Goal: Transaction & Acquisition: Purchase product/service

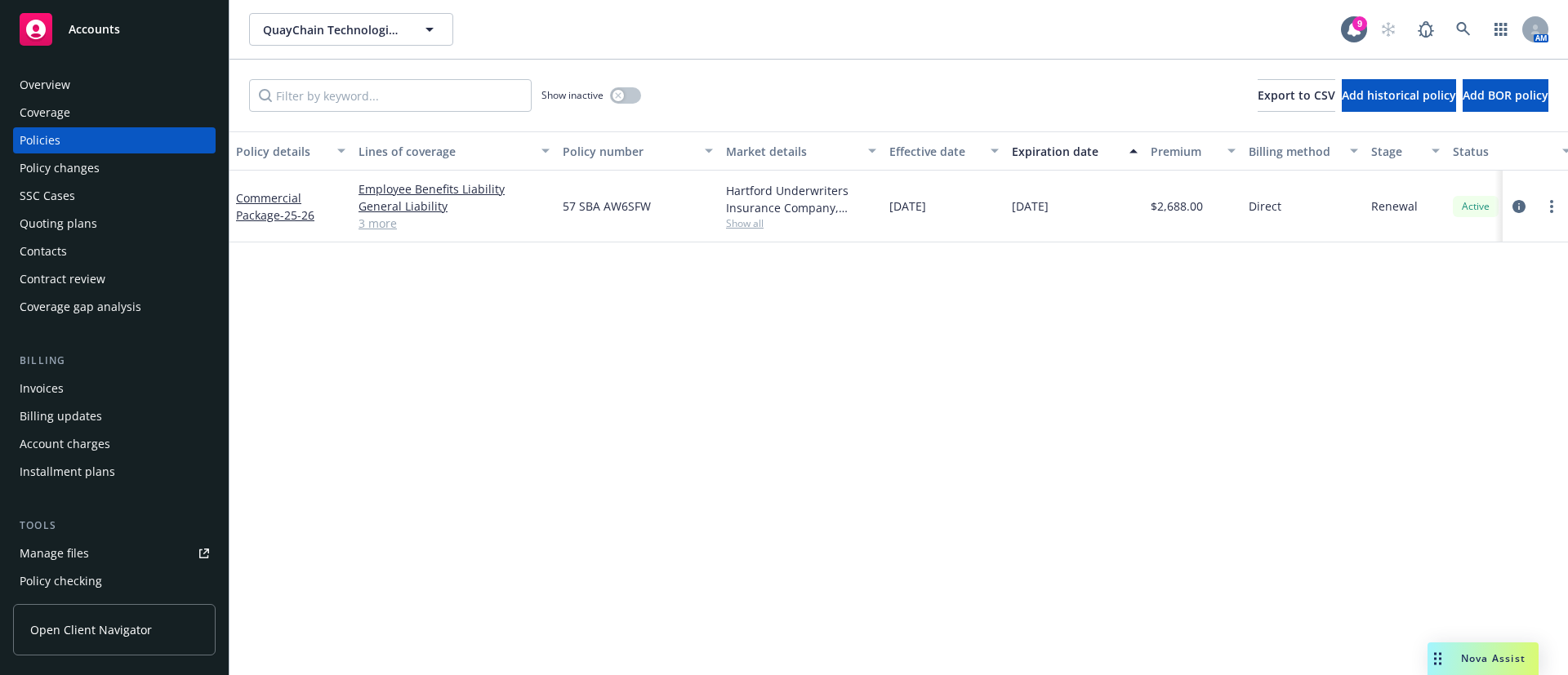
click at [90, 244] on div "Contacts" at bounding box center [115, 251] width 189 height 26
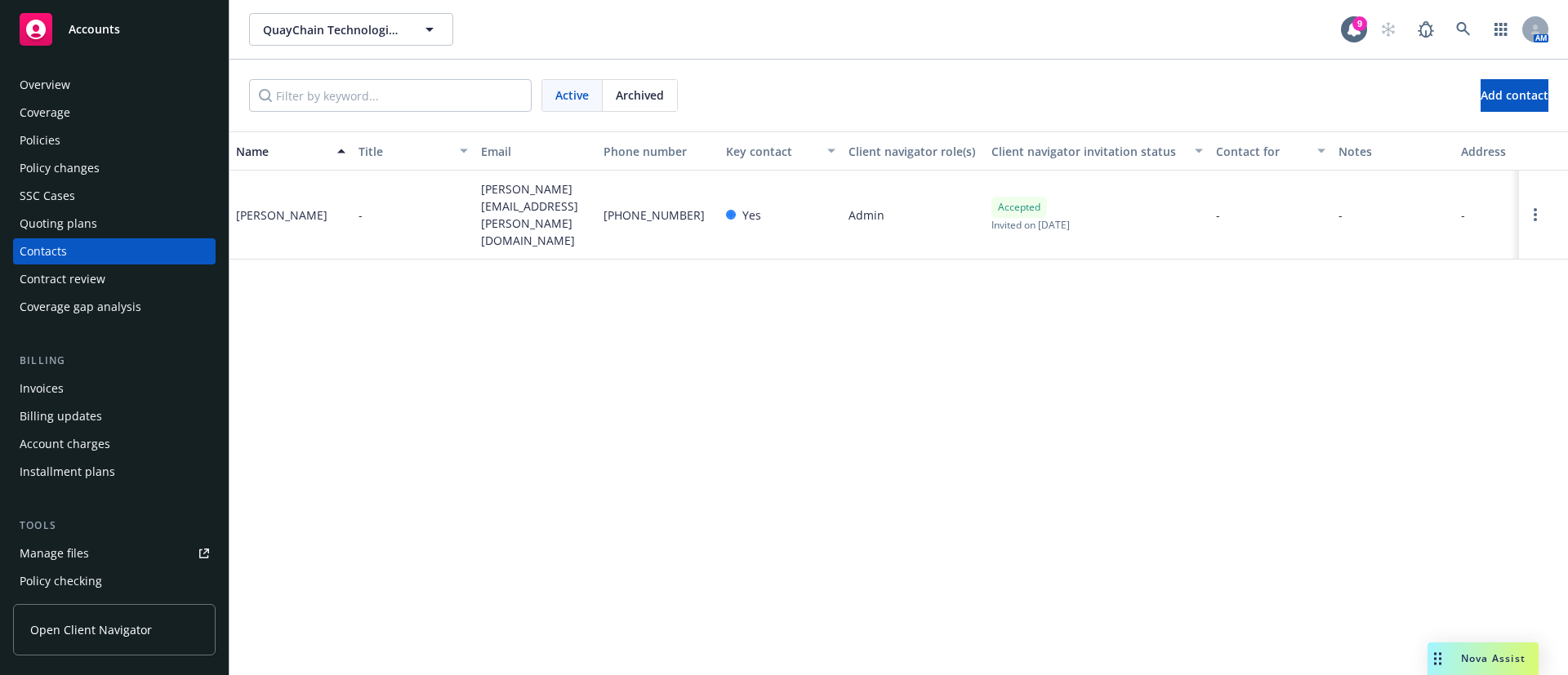
click at [484, 210] on span "andrew.scott@quaychain.com" at bounding box center [536, 215] width 110 height 69
copy span "andrew.scott@quaychain.com"
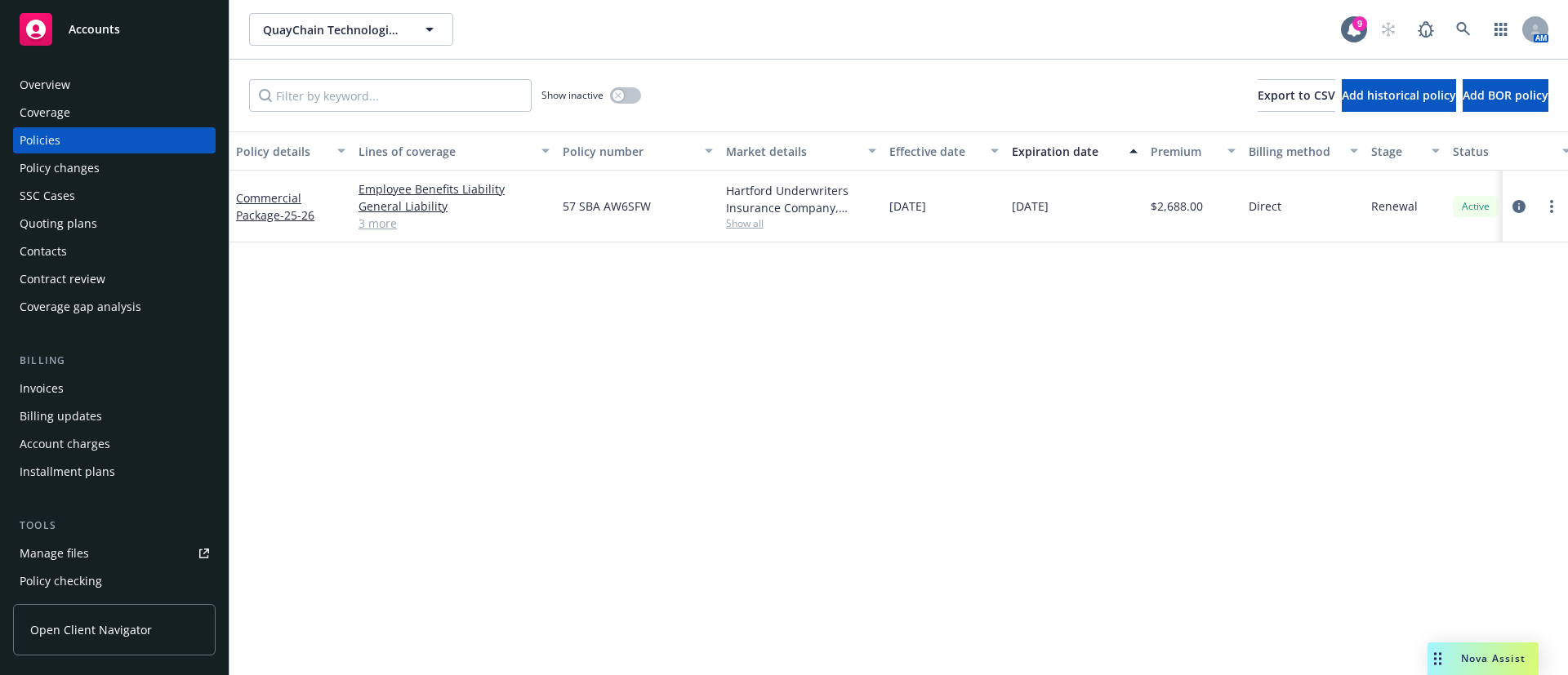
click at [76, 256] on div "Contacts" at bounding box center [115, 251] width 189 height 26
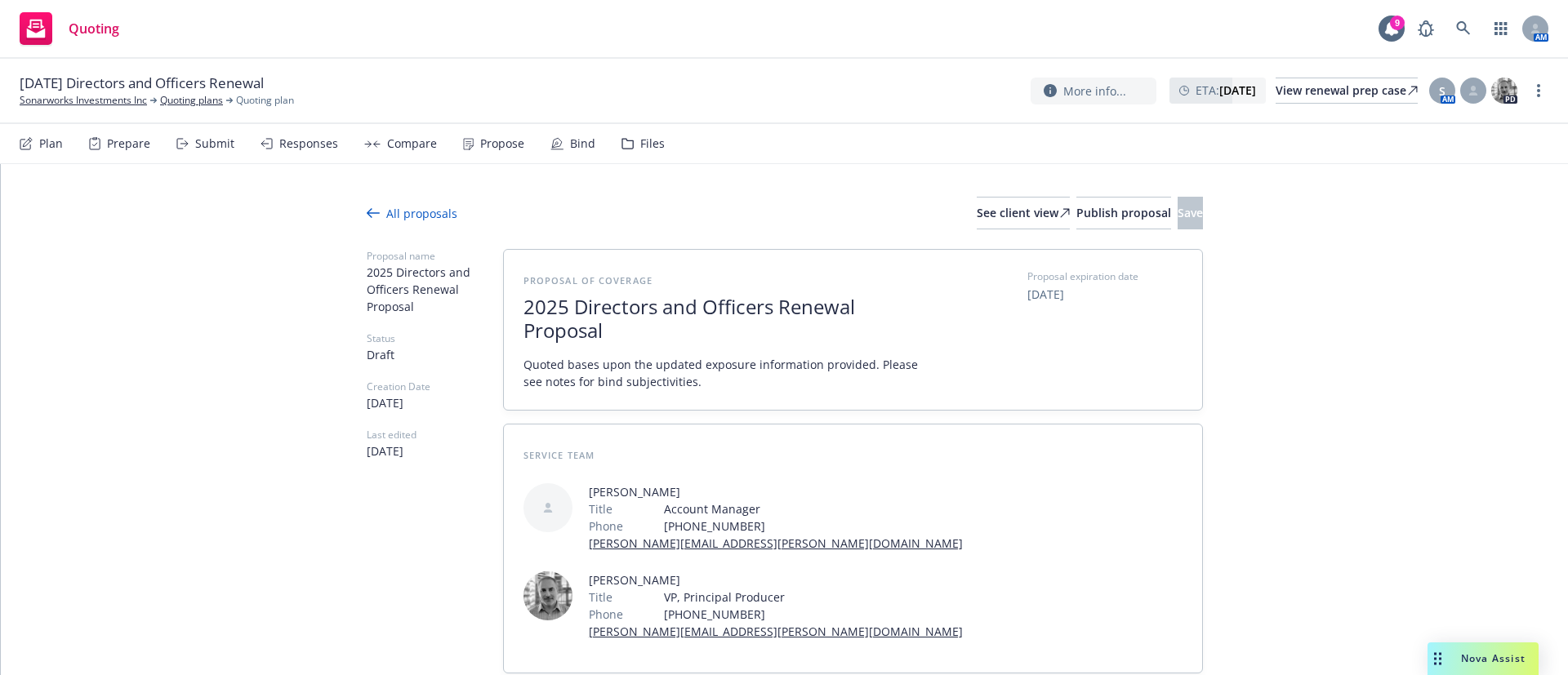
type textarea "x"
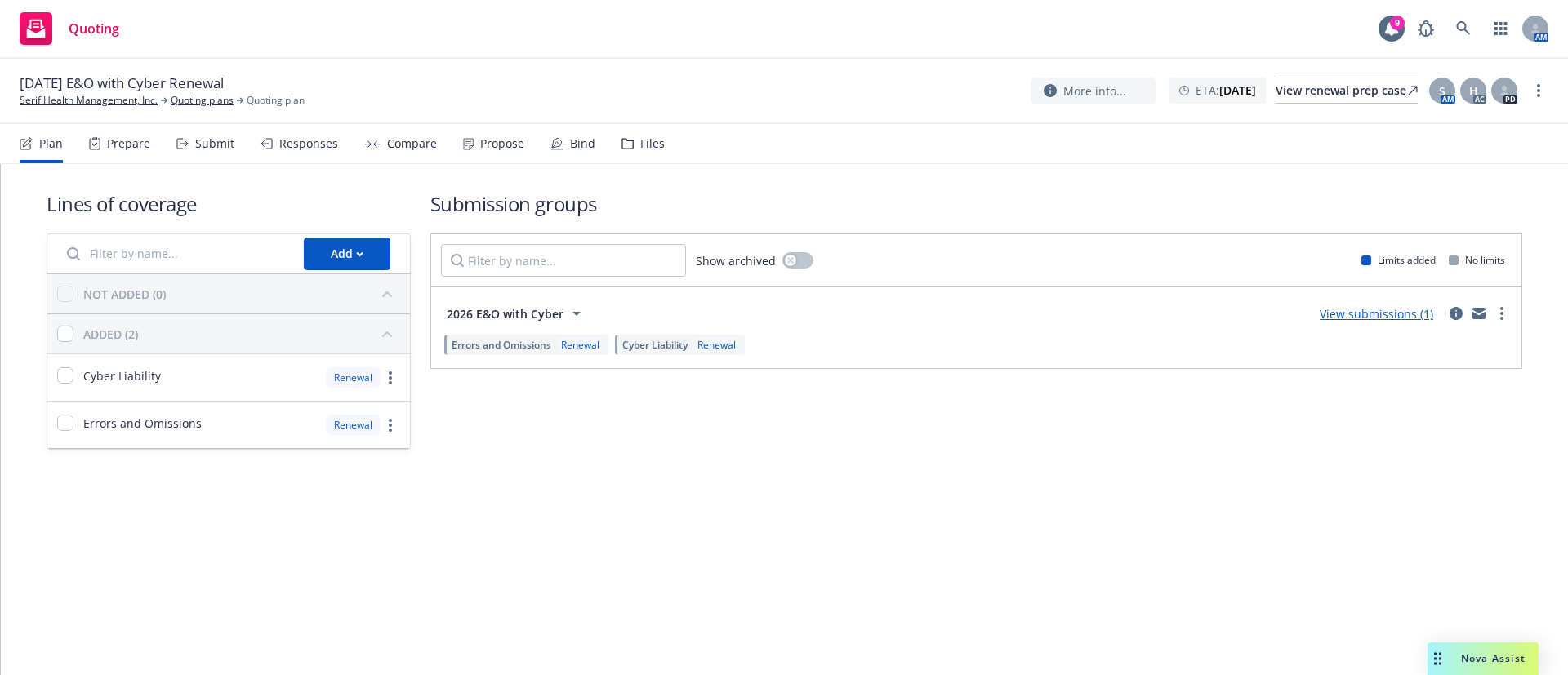
click at [201, 120] on div "01/19/26 E&O with Cyber Renewal Serif Health Management, Inc. Quoting plans Quo…" at bounding box center [784, 92] width 1568 height 65
click at [211, 147] on div "Submit" at bounding box center [214, 144] width 39 height 13
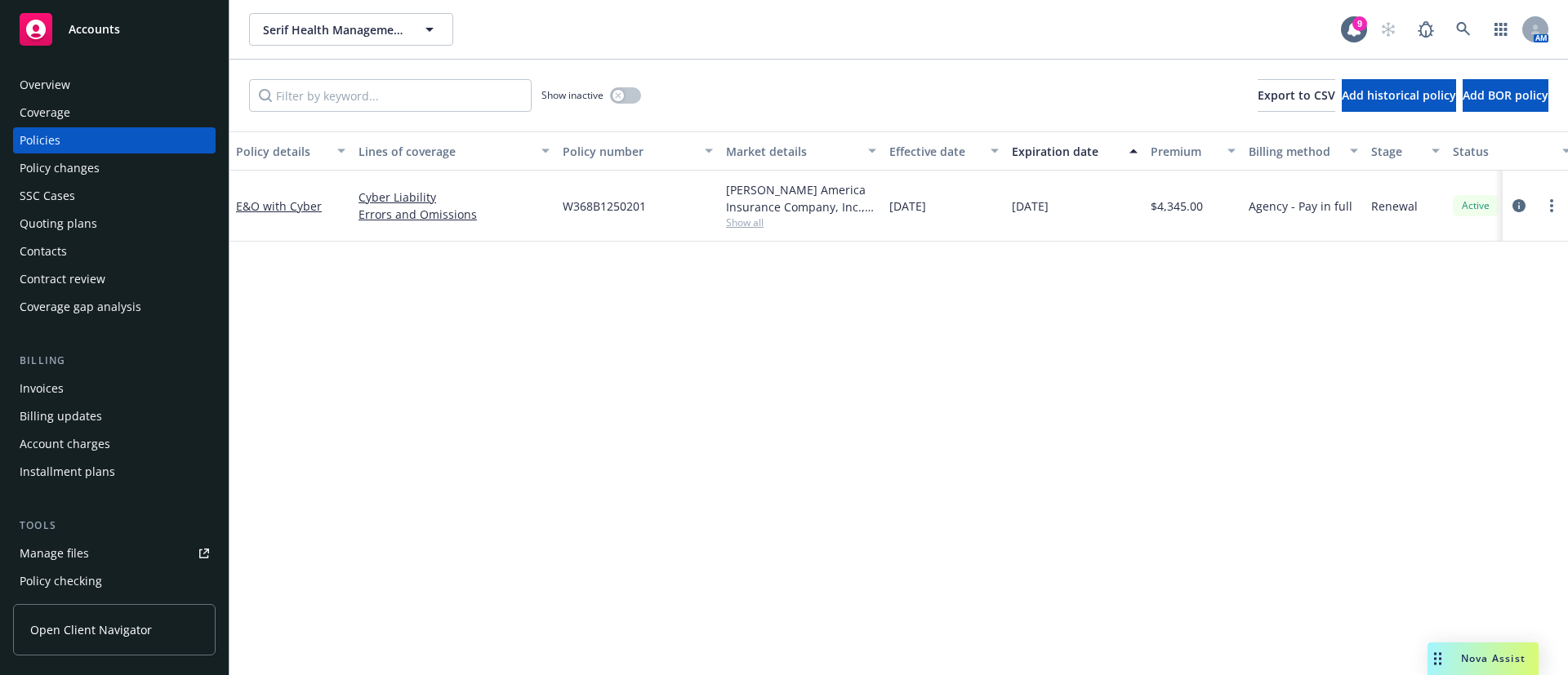
click at [621, 198] on span "W368B1250201" at bounding box center [604, 206] width 83 height 17
copy span "W368B1250201"
click at [740, 218] on span "Show all" at bounding box center [800, 222] width 150 height 14
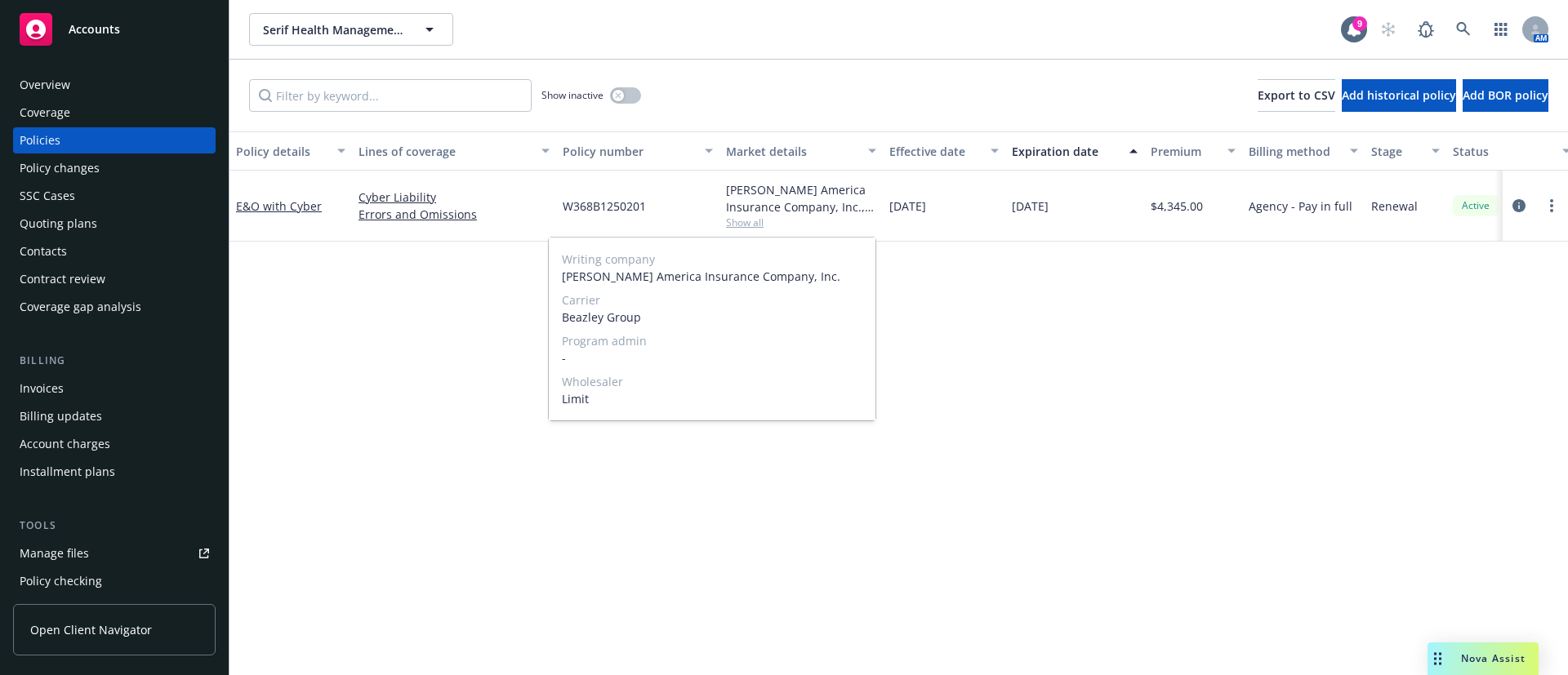
click at [573, 397] on span "Limit" at bounding box center [711, 399] width 301 height 17
copy span "Limit"
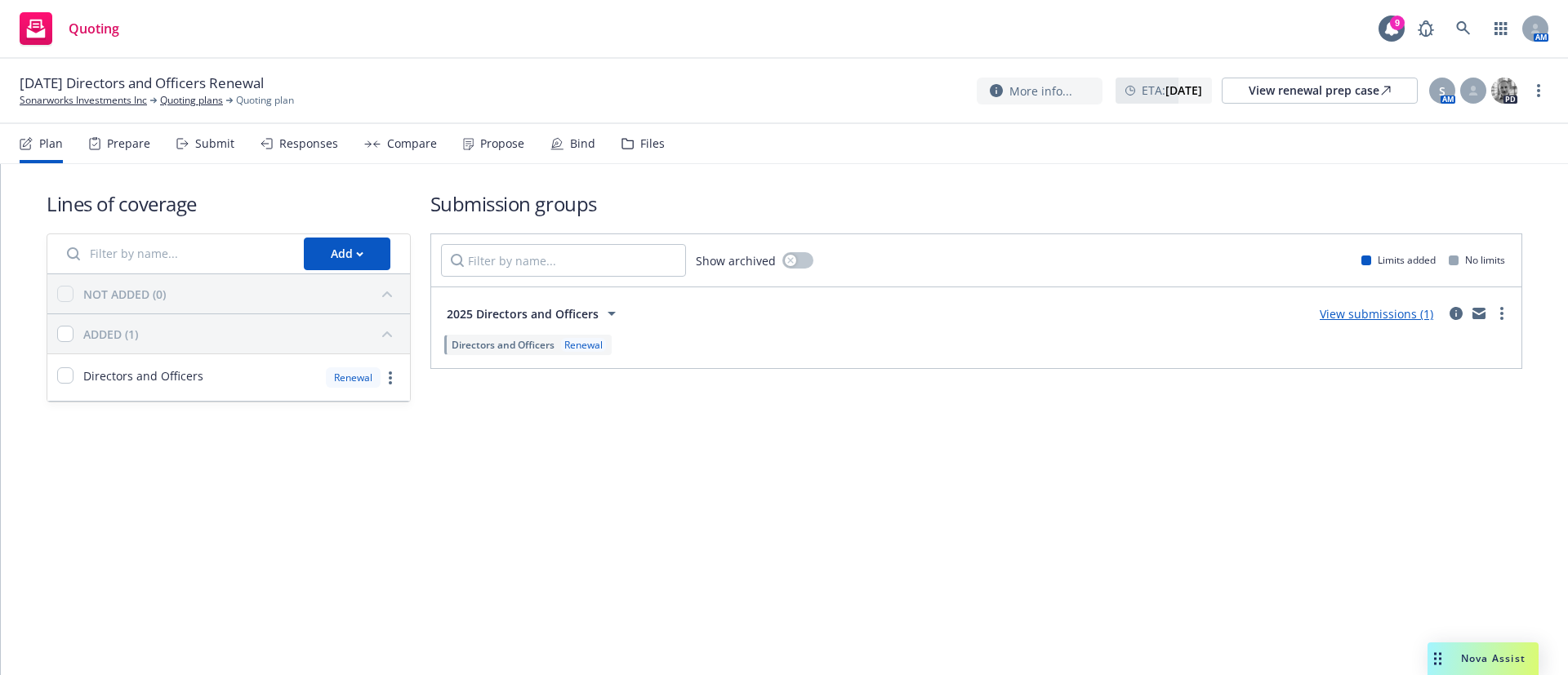
click at [496, 157] on div "Propose" at bounding box center [494, 143] width 61 height 39
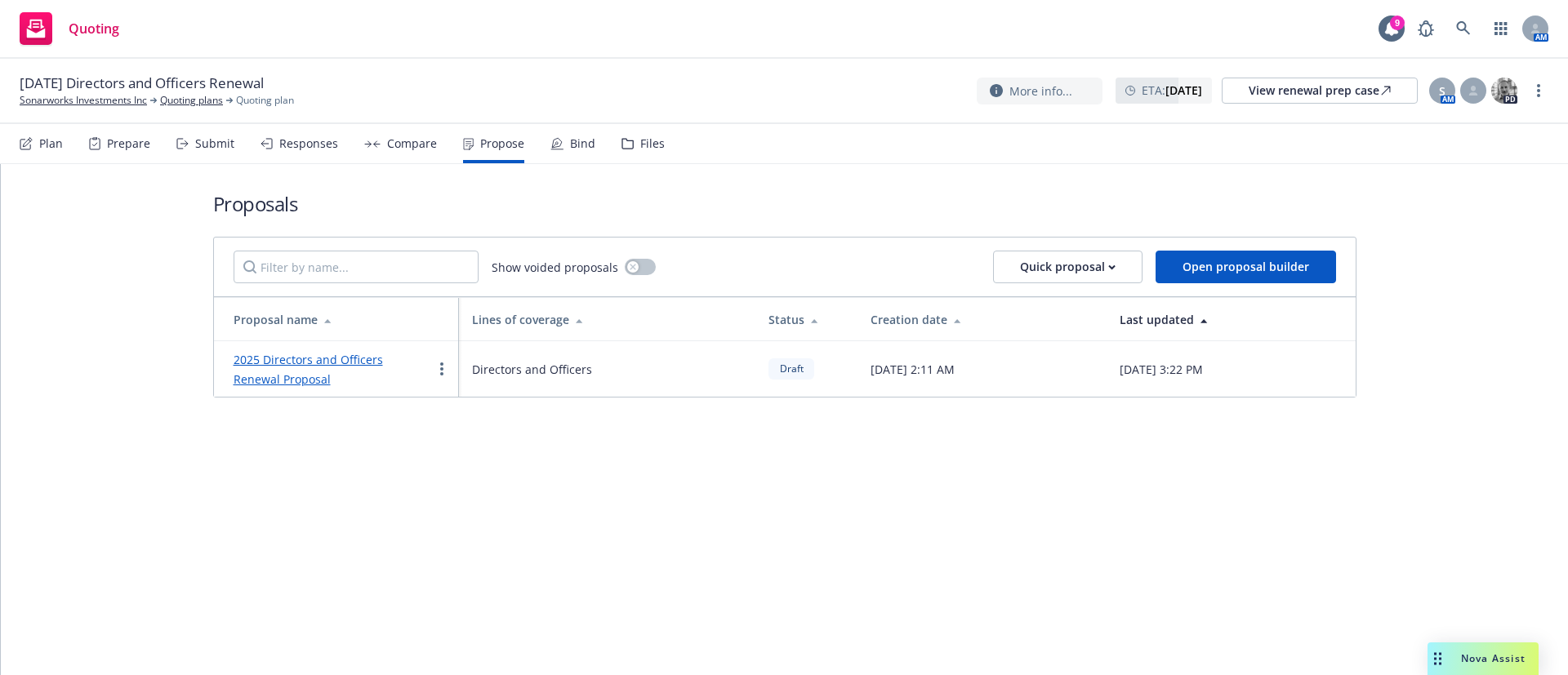
click at [383, 365] on link "2025 Directors and Officers Renewal Proposal" at bounding box center [308, 369] width 149 height 35
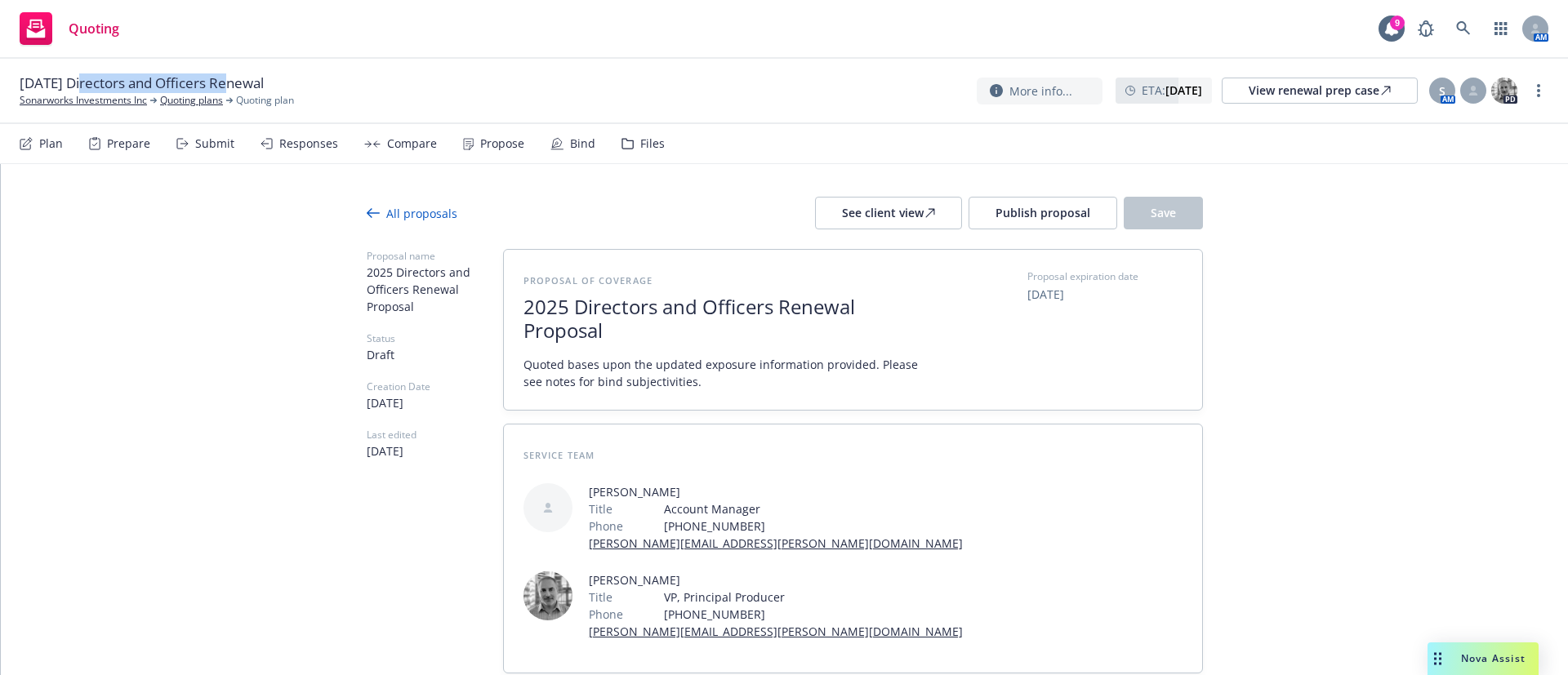
drag, startPoint x: 83, startPoint y: 83, endPoint x: 226, endPoint y: 87, distance: 143.1
click at [226, 87] on span "10/16/25 Directors and Officers Renewal" at bounding box center [142, 83] width 244 height 20
copy span "Directors and Officers"
click at [905, 217] on div "See client view" at bounding box center [887, 213] width 93 height 31
type textarea "x"
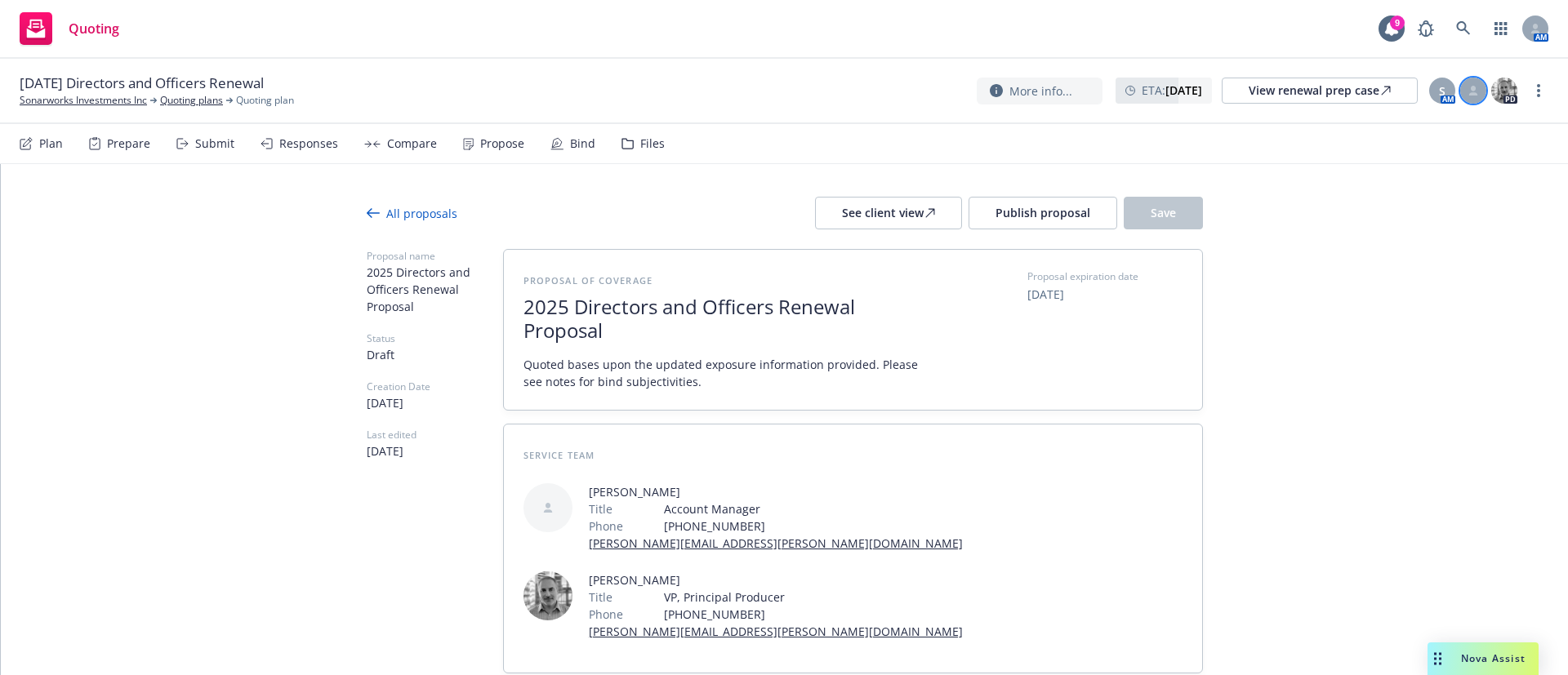
click at [1461, 93] on div at bounding box center [1473, 90] width 26 height 26
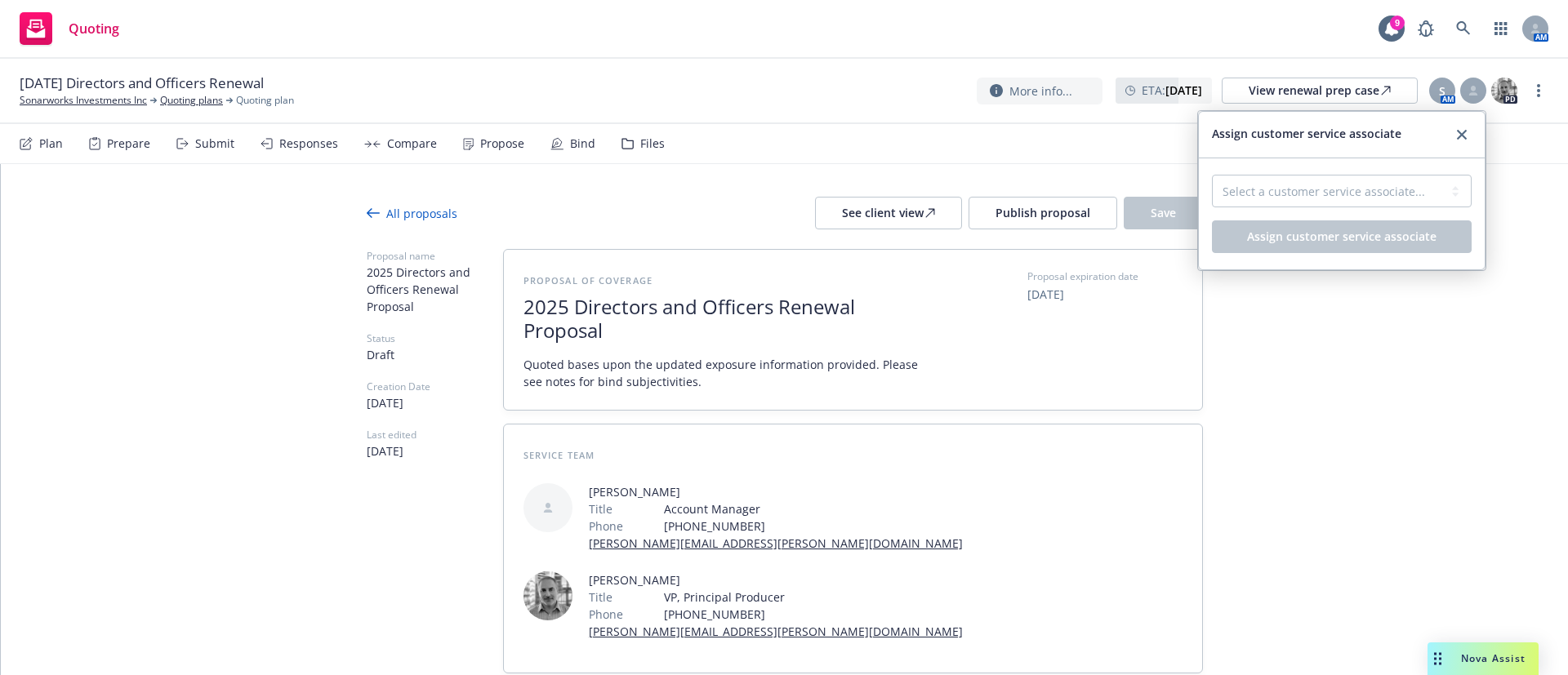
click at [1390, 168] on div "Select a customer service associate... Nic Tallichet Assign customer service as…" at bounding box center [1341, 214] width 286 height 111
click at [1390, 183] on select "Select a customer service associate... Nic Tallichet" at bounding box center [1342, 191] width 260 height 32
select select "cd6d241f-bc62-4471-90cb-51cb8b5b24c1"
click at [1212, 175] on select "Select a customer service associate... Nic Tallichet" at bounding box center [1342, 191] width 260 height 32
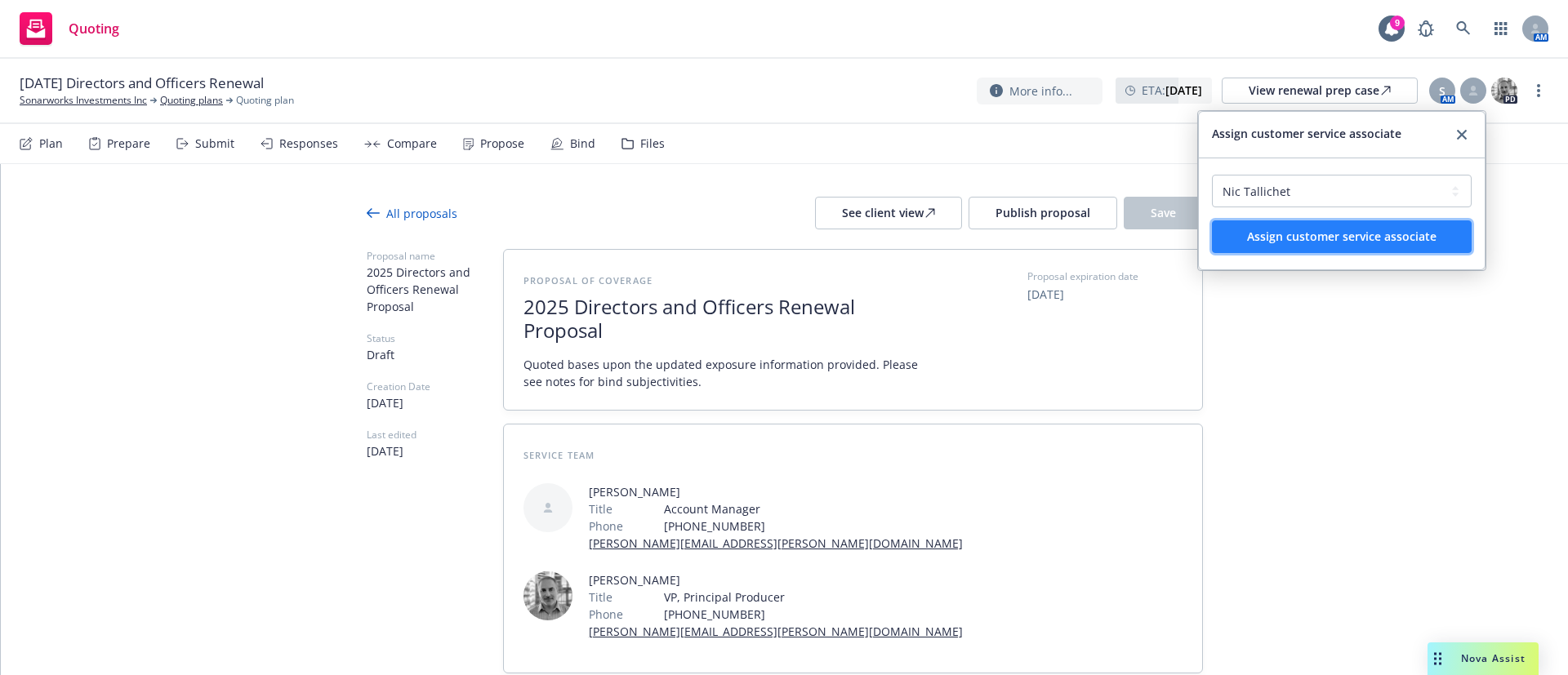
click at [1409, 222] on button "Assign customer service associate" at bounding box center [1342, 237] width 260 height 32
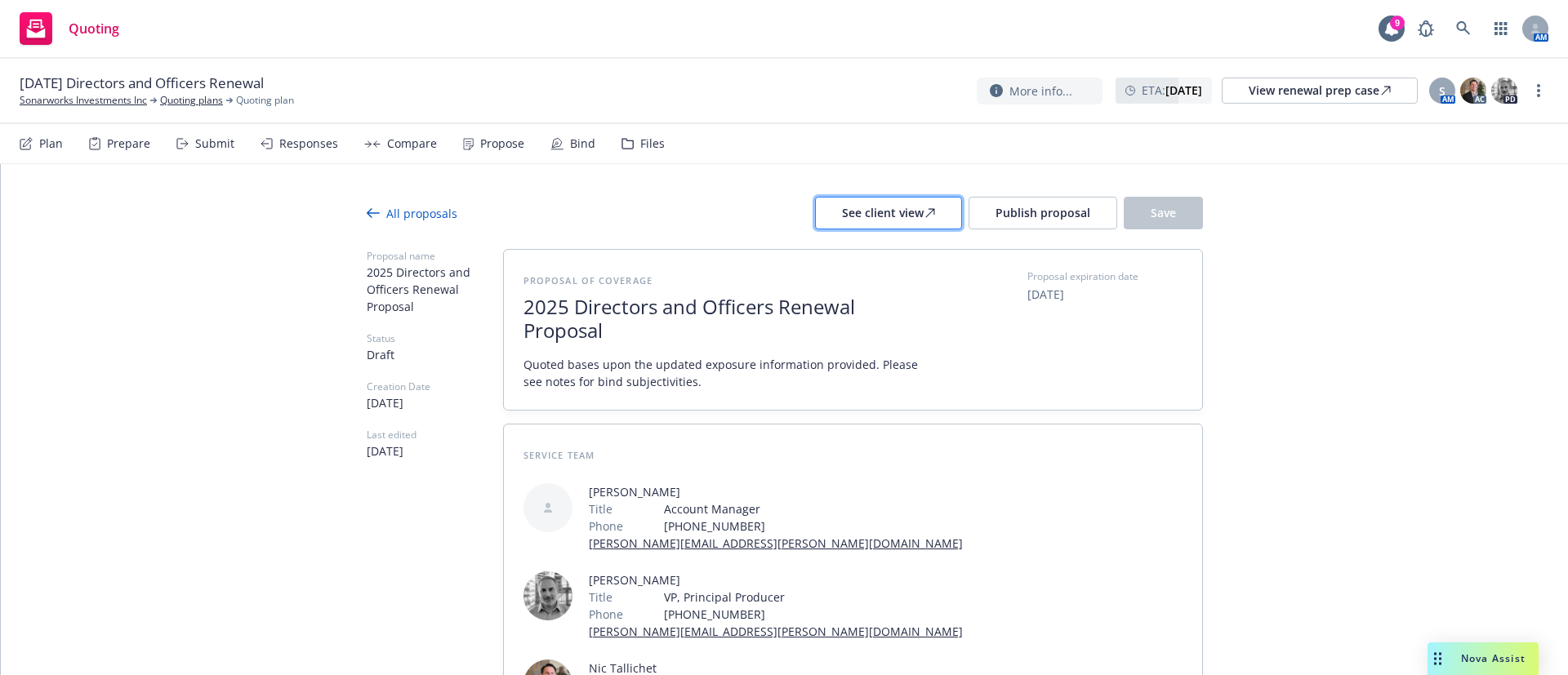
click at [921, 204] on div "See client view" at bounding box center [887, 213] width 93 height 31
type textarea "x"
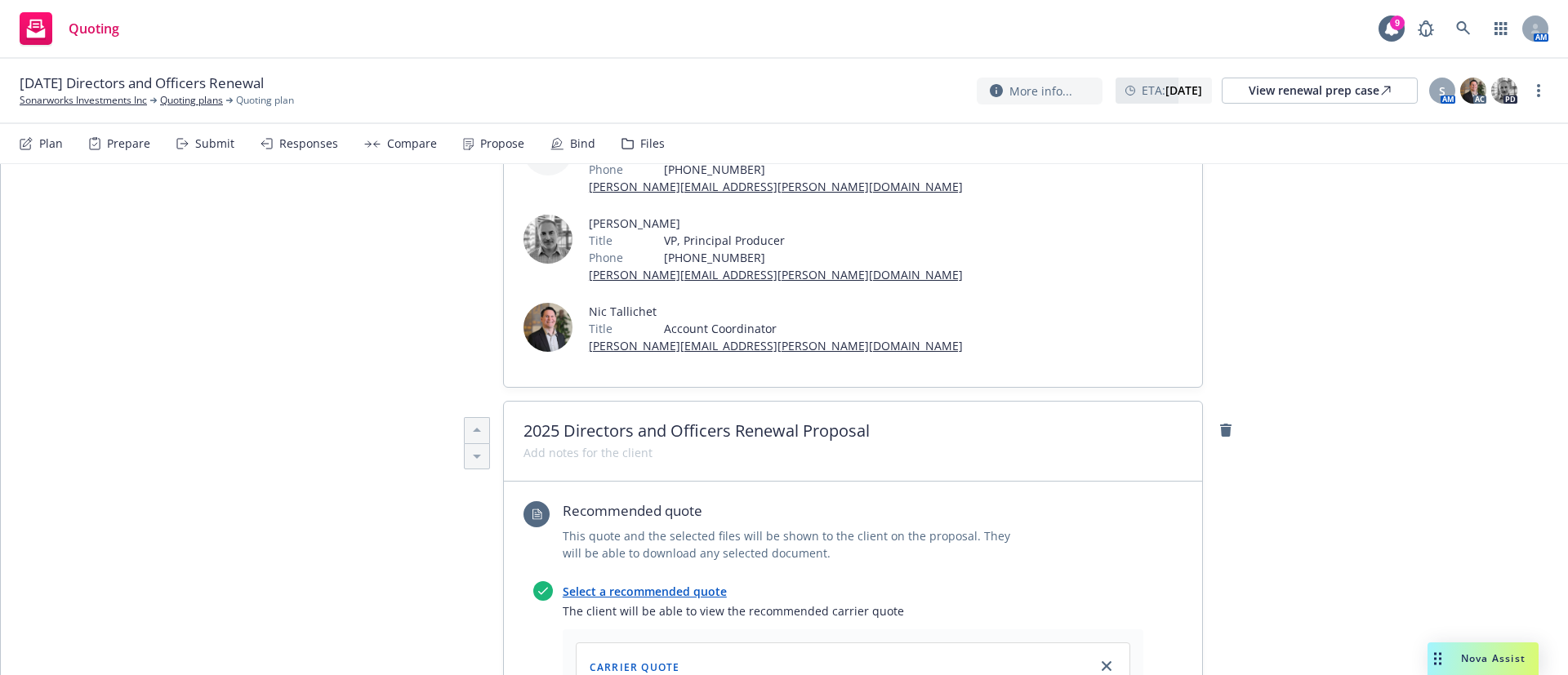
scroll to position [368, 0]
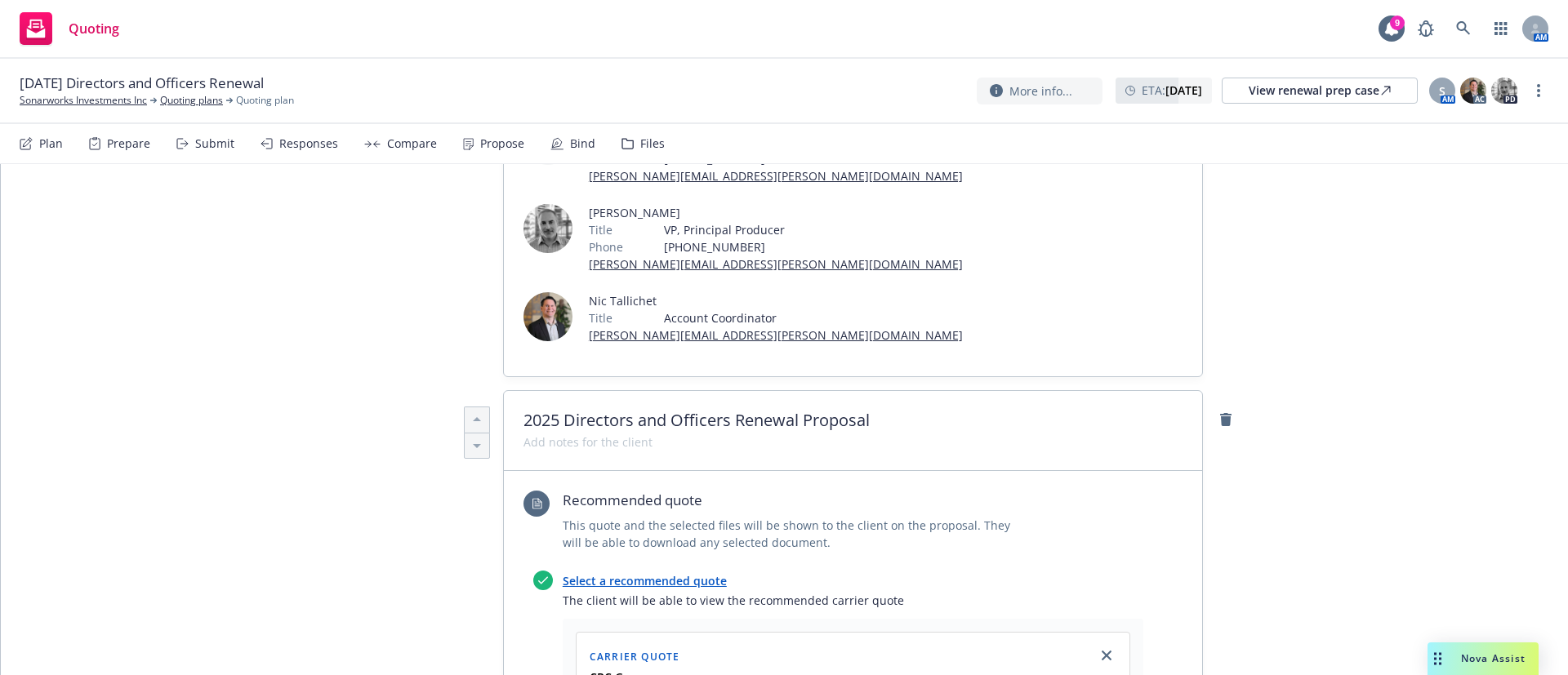
click at [749, 411] on span "2025 Directors and Officers Renewal Proposal" at bounding box center [853, 420] width 659 height 20
drag, startPoint x: 714, startPoint y: 330, endPoint x: 938, endPoint y: 353, distance: 225.2
click at [938, 391] on div "2025 Directors and Officers Renewal Proposal" at bounding box center [853, 432] width 698 height 80
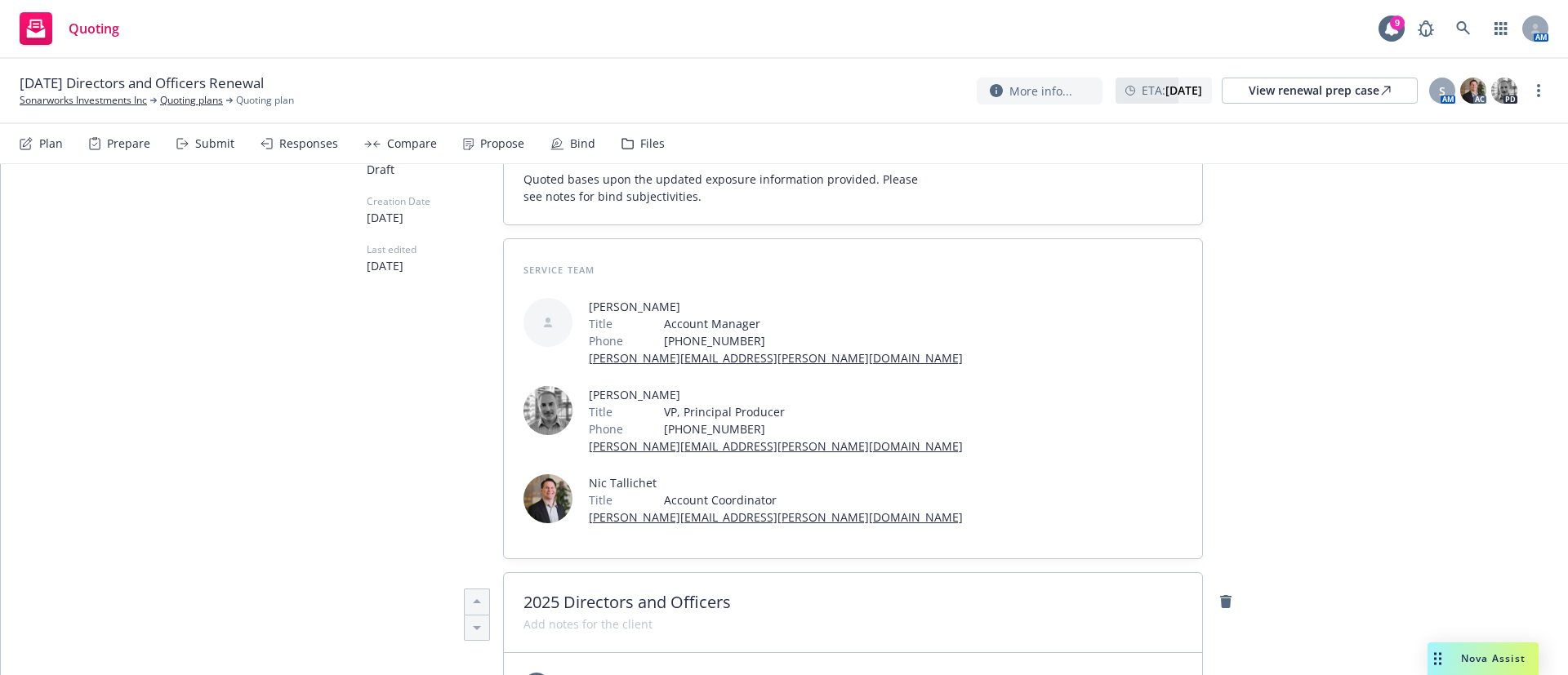
scroll to position [0, 0]
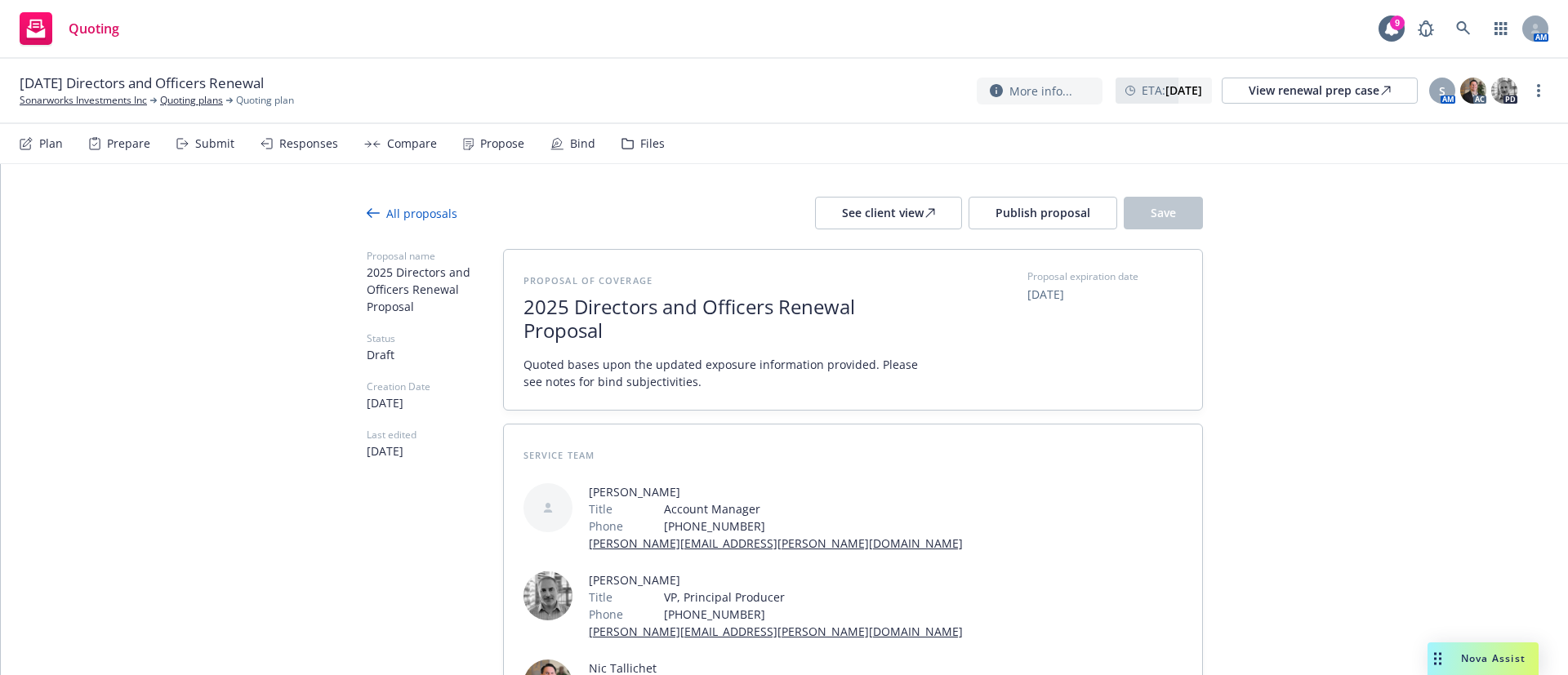
drag, startPoint x: 1169, startPoint y: 211, endPoint x: 1162, endPoint y: 197, distance: 15.7
click at [1168, 211] on button "Save" at bounding box center [1162, 213] width 79 height 32
click at [1061, 200] on button "Publish proposal" at bounding box center [1043, 213] width 149 height 32
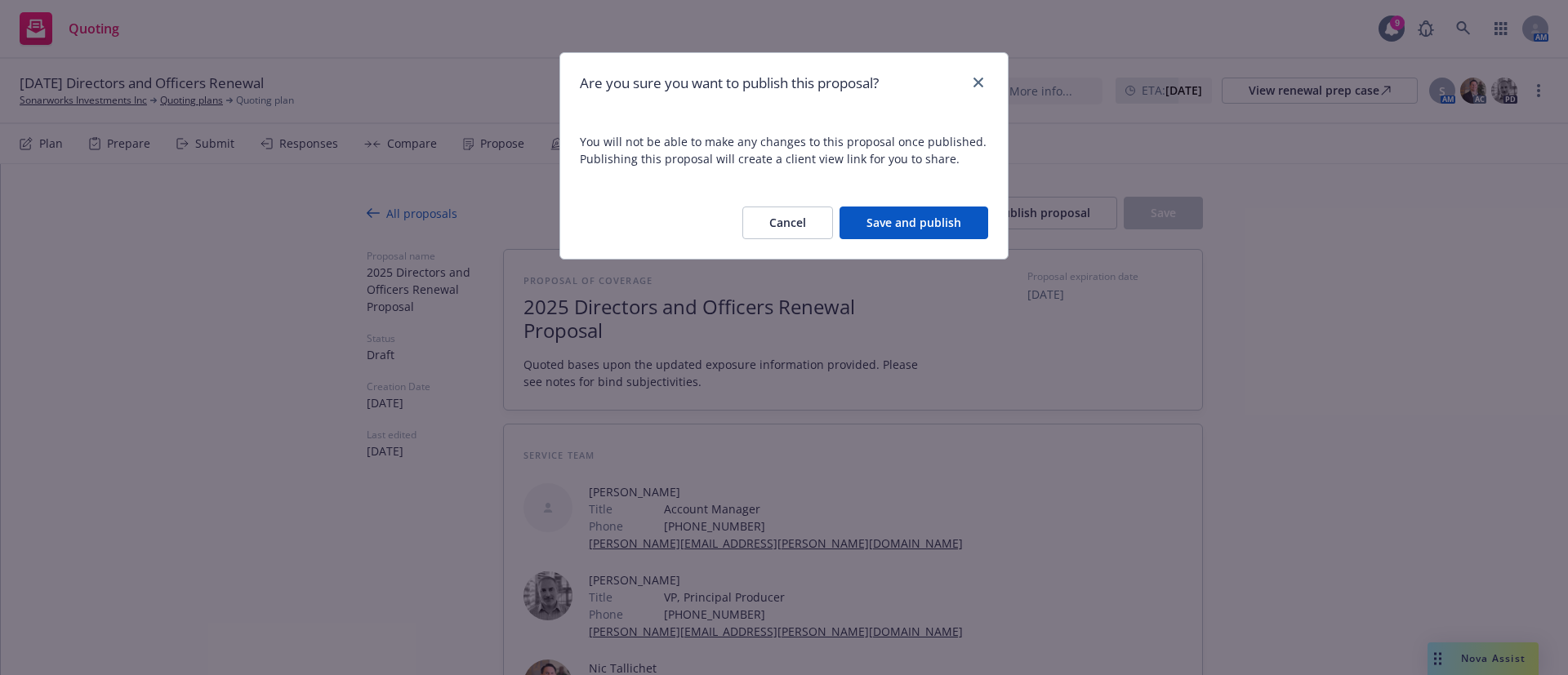
click at [898, 222] on button "Save and publish" at bounding box center [914, 222] width 149 height 32
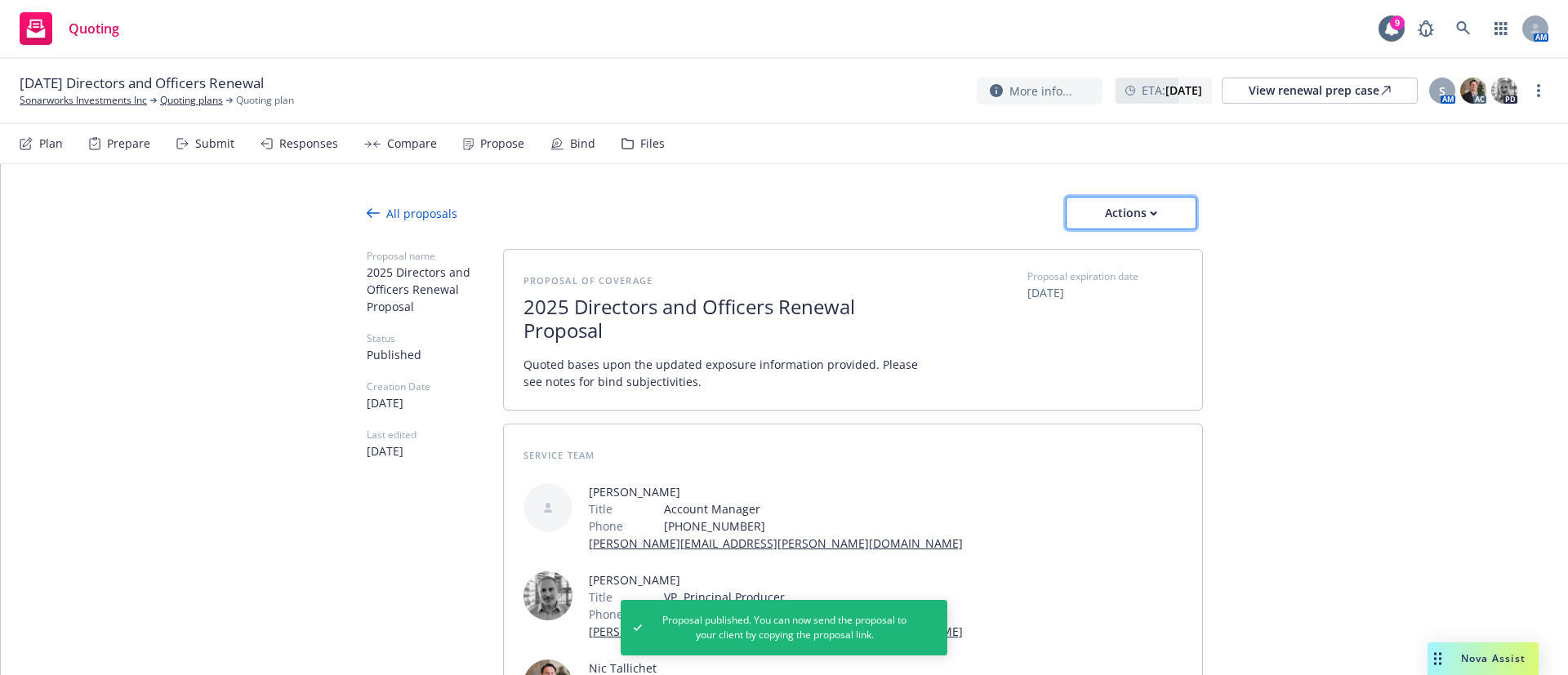
click at [1175, 216] on button "Actions" at bounding box center [1131, 213] width 131 height 32
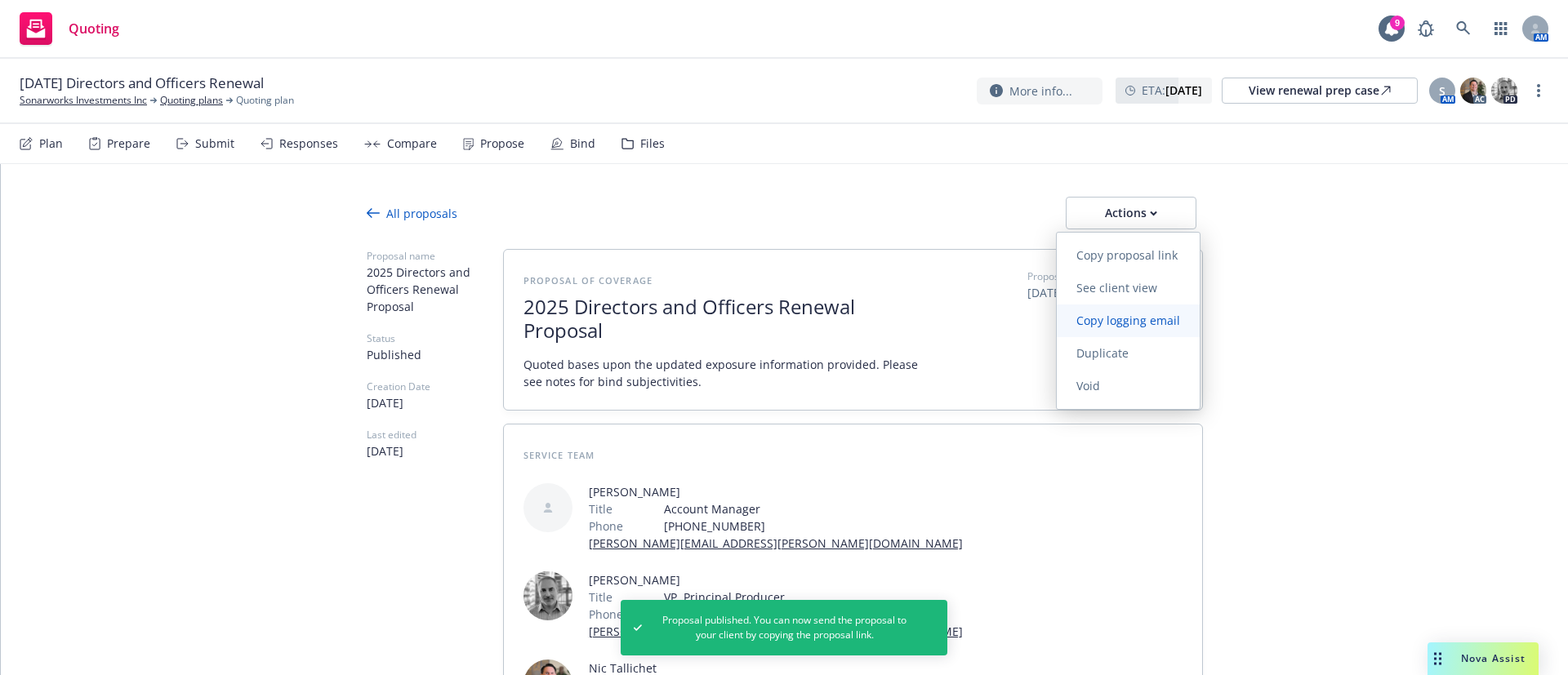
click at [1149, 327] on span "Copy logging email" at bounding box center [1128, 320] width 143 height 15
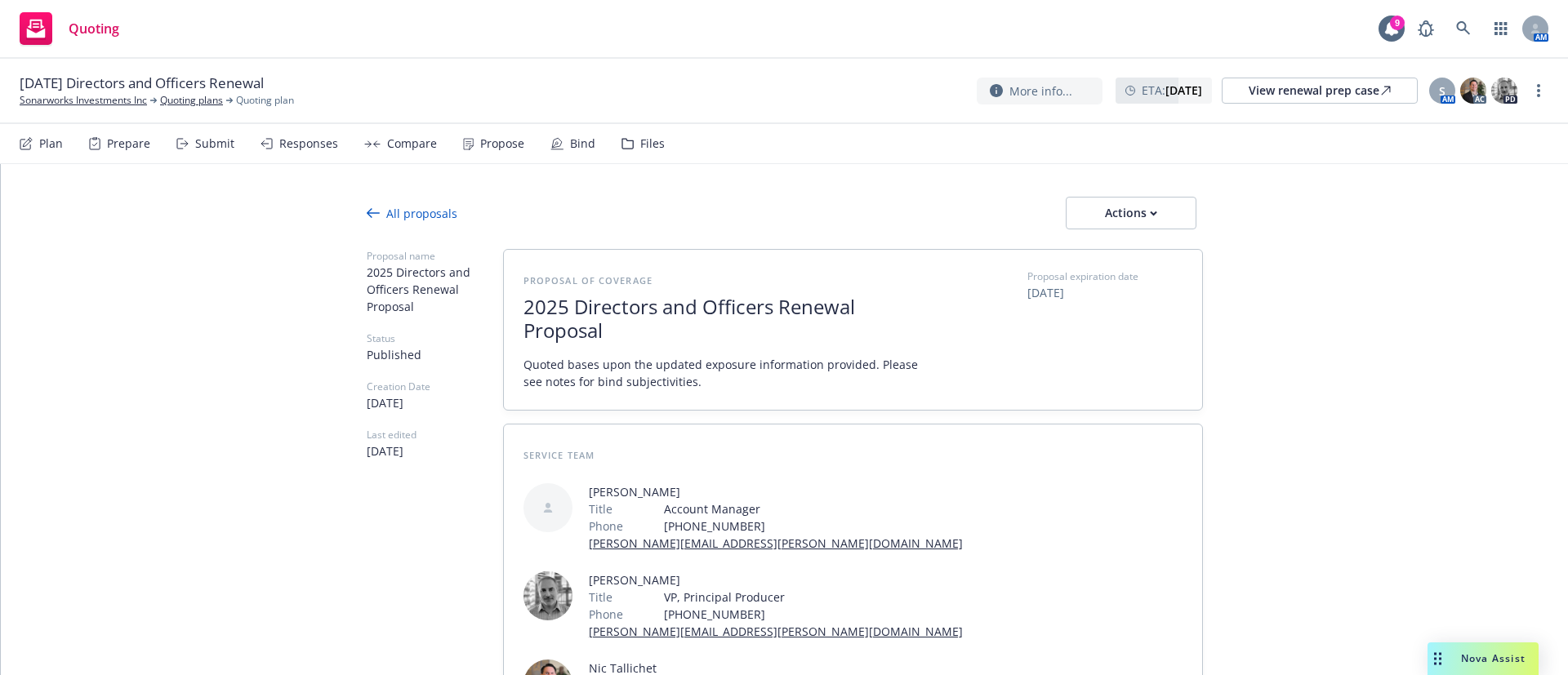
type textarea "x"
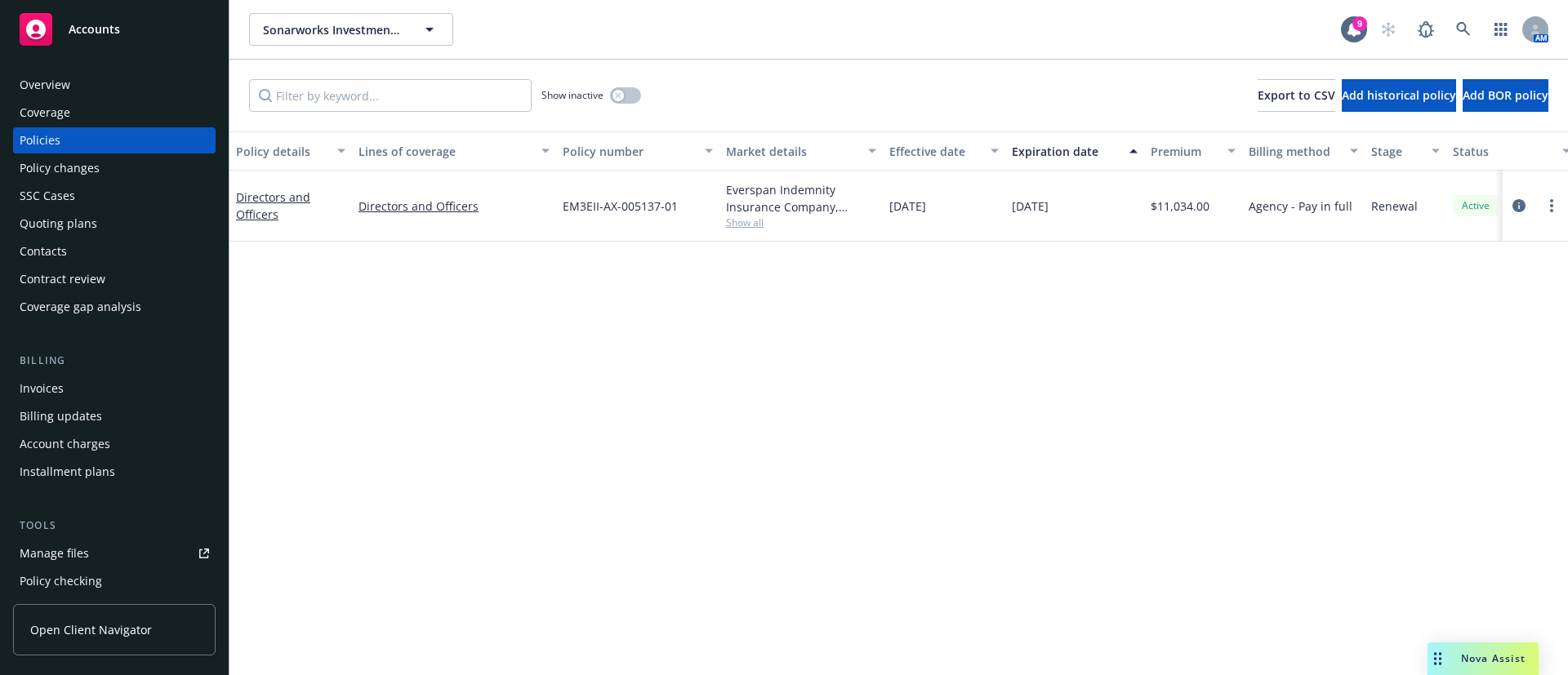
click at [57, 240] on div "Contacts" at bounding box center [44, 251] width 48 height 26
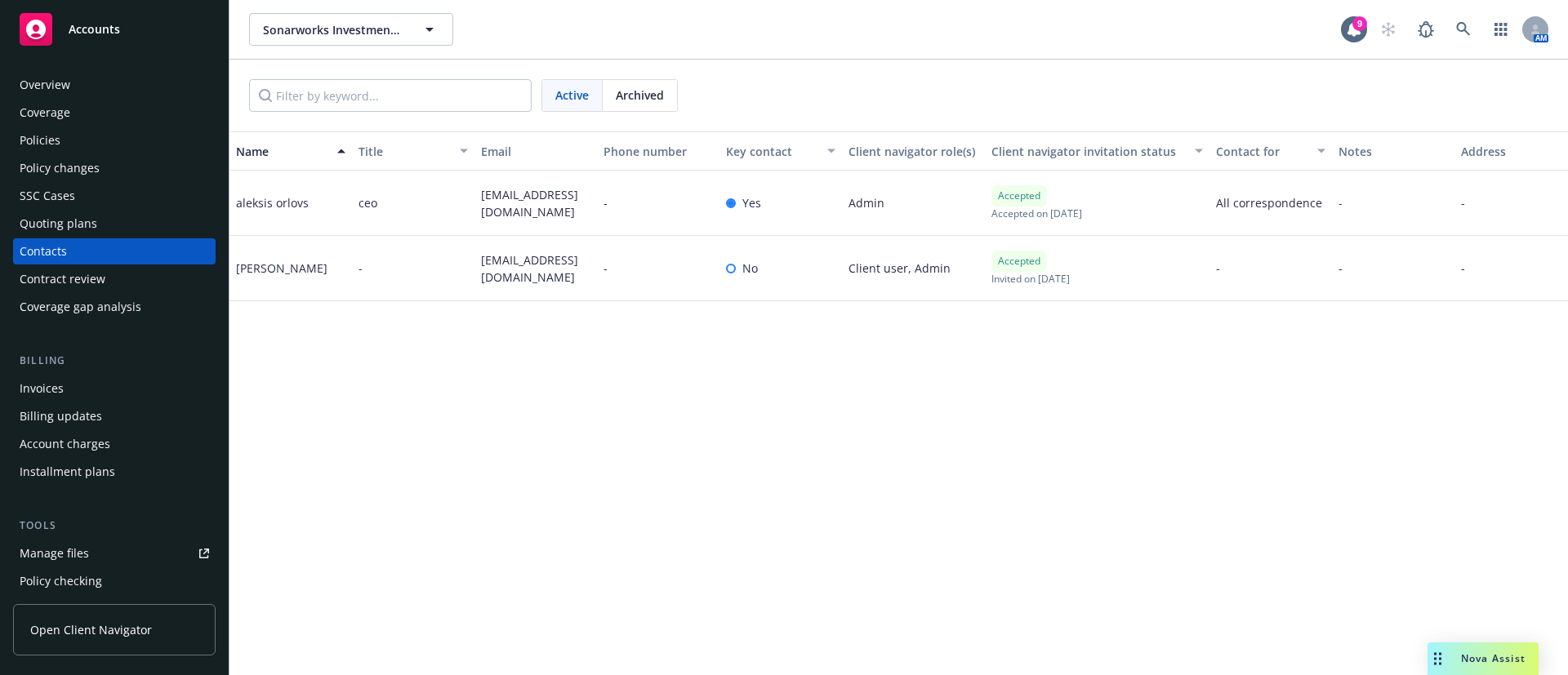
click at [519, 201] on span "[EMAIL_ADDRESS][DOMAIN_NAME]" at bounding box center [536, 203] width 110 height 34
copy span "[EMAIL_ADDRESS][DOMAIN_NAME]"
click at [533, 255] on span "[EMAIL_ADDRESS][DOMAIN_NAME]" at bounding box center [536, 268] width 110 height 34
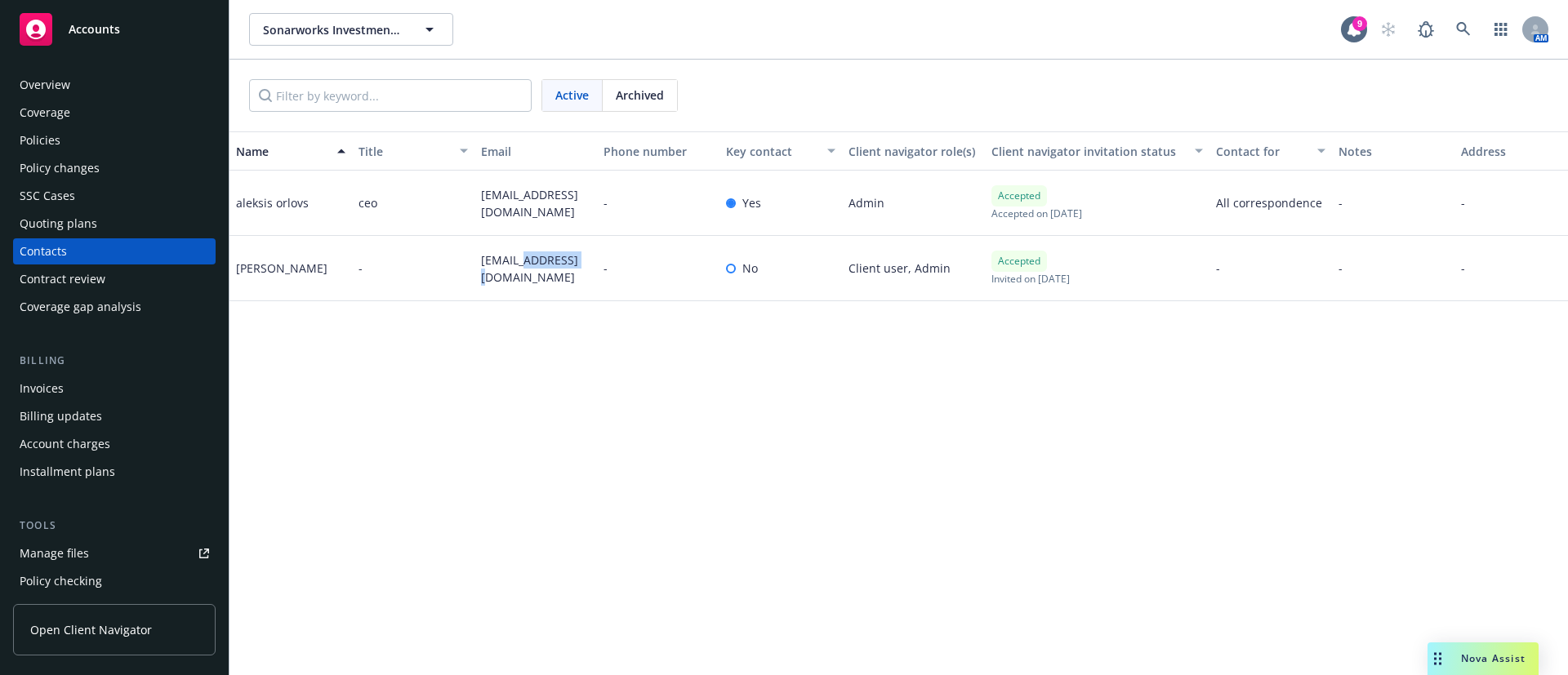
click at [533, 255] on span "[EMAIL_ADDRESS][DOMAIN_NAME]" at bounding box center [536, 268] width 110 height 34
click at [533, 256] on span "[EMAIL_ADDRESS][DOMAIN_NAME]" at bounding box center [536, 268] width 110 height 34
copy span "[EMAIL_ADDRESS][DOMAIN_NAME]"
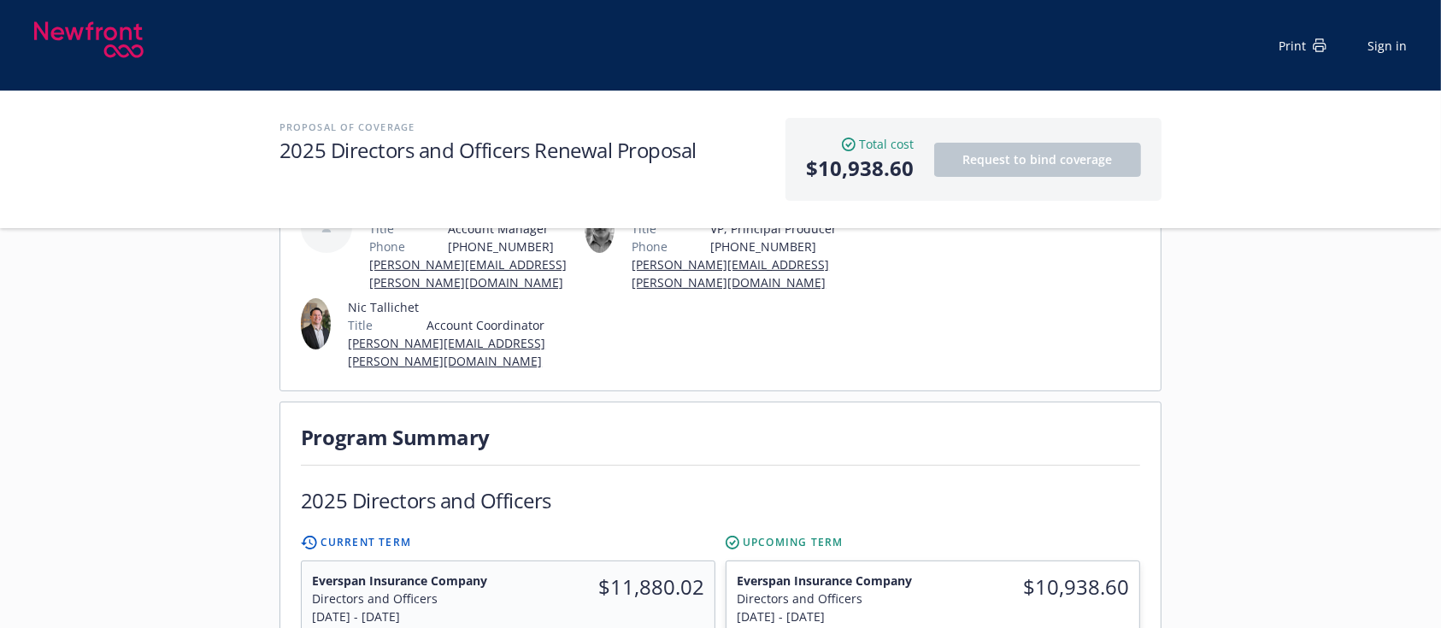
scroll to position [342, 0]
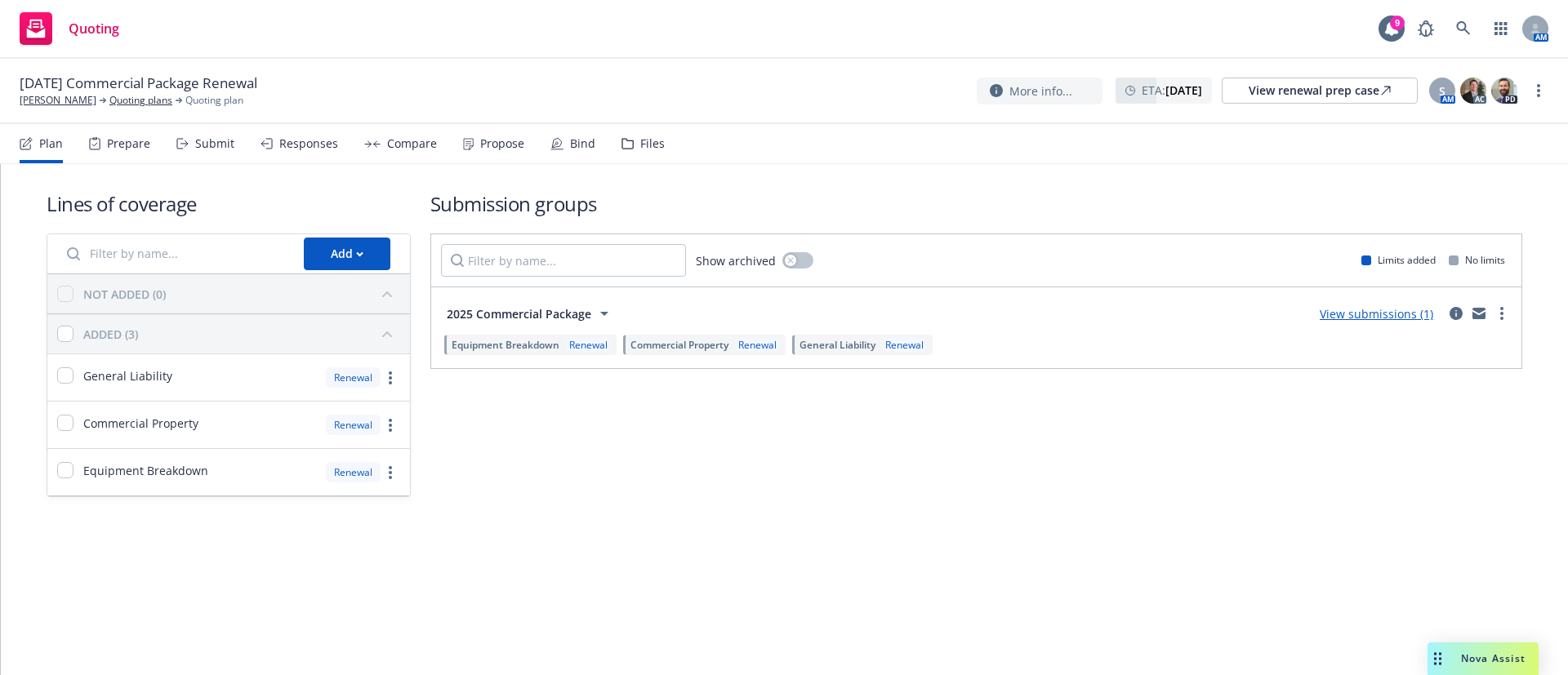
click at [465, 140] on icon at bounding box center [468, 143] width 11 height 12
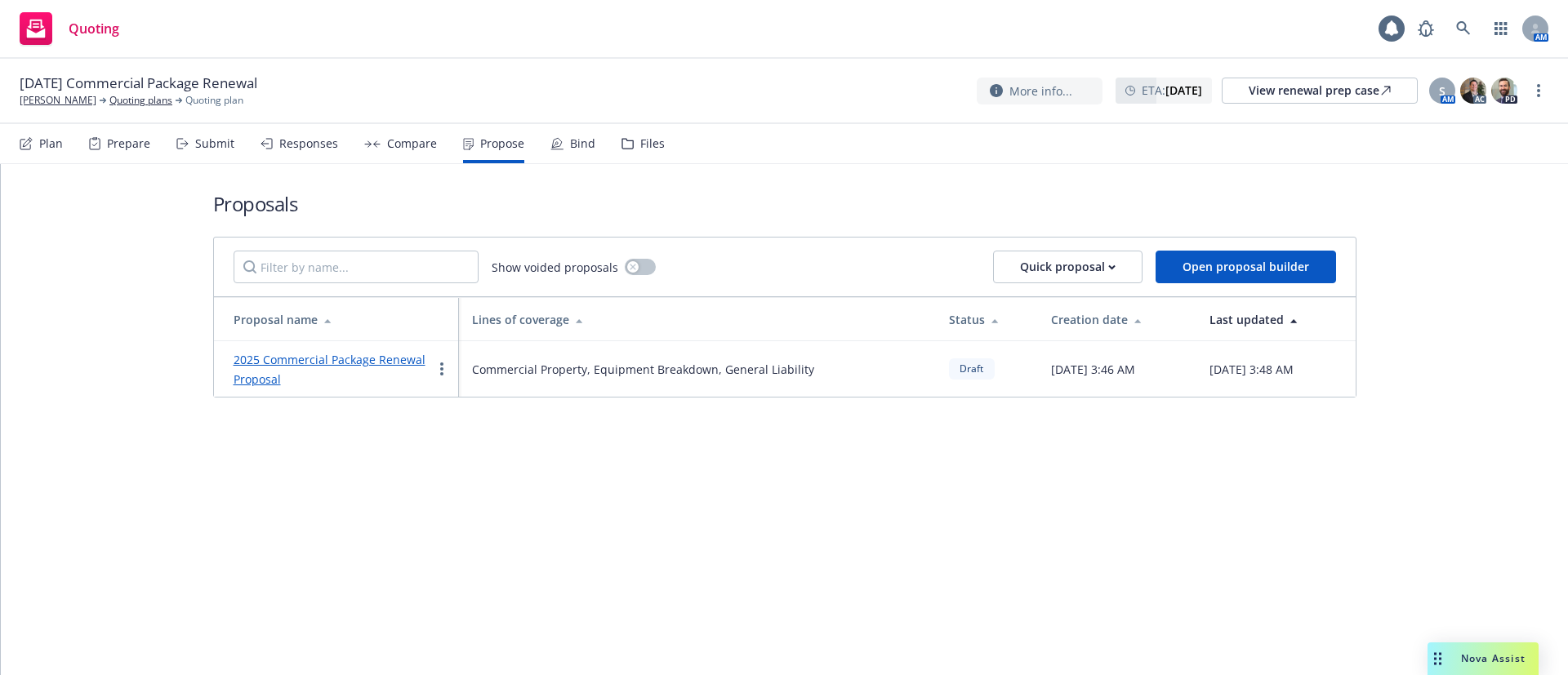
click at [346, 364] on link "2025 Commercial Package Renewal Proposal" at bounding box center [329, 369] width 192 height 35
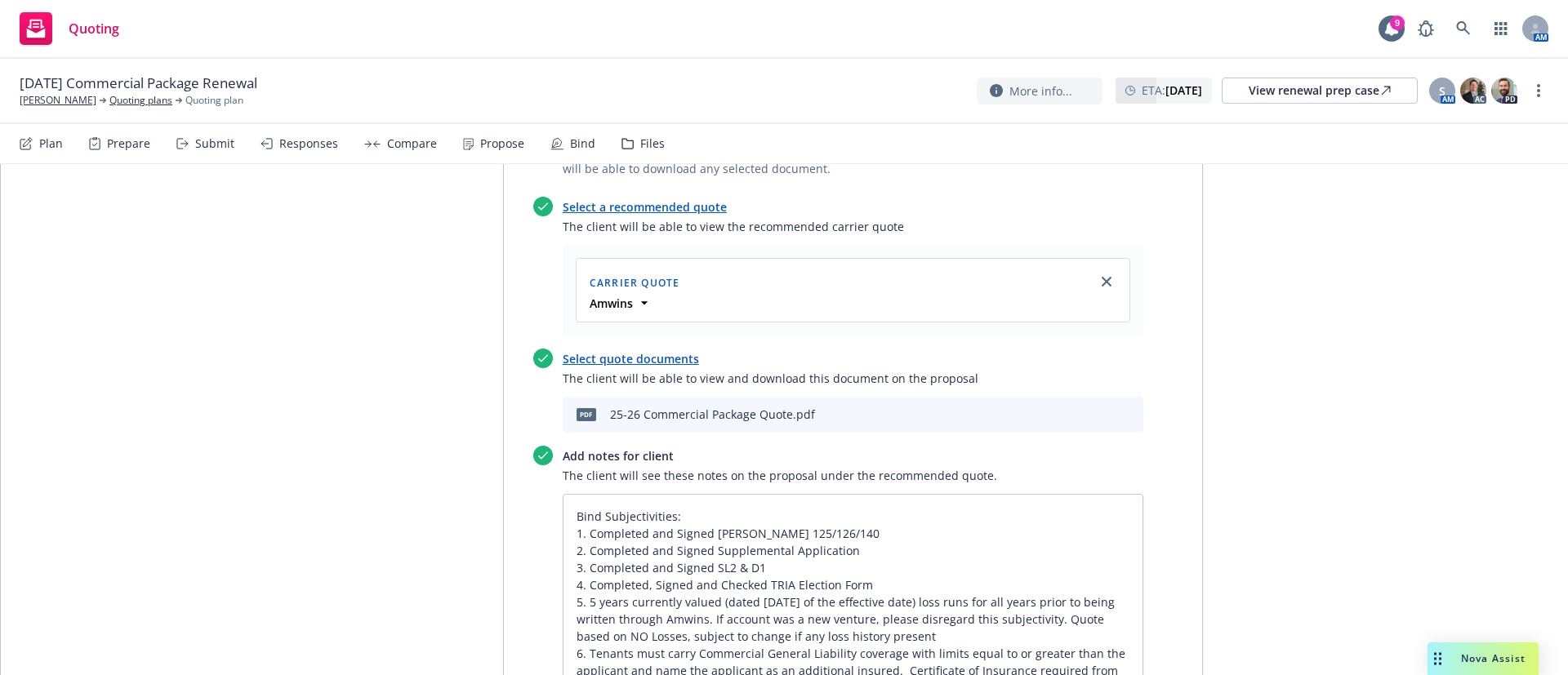
scroll to position [980, 0]
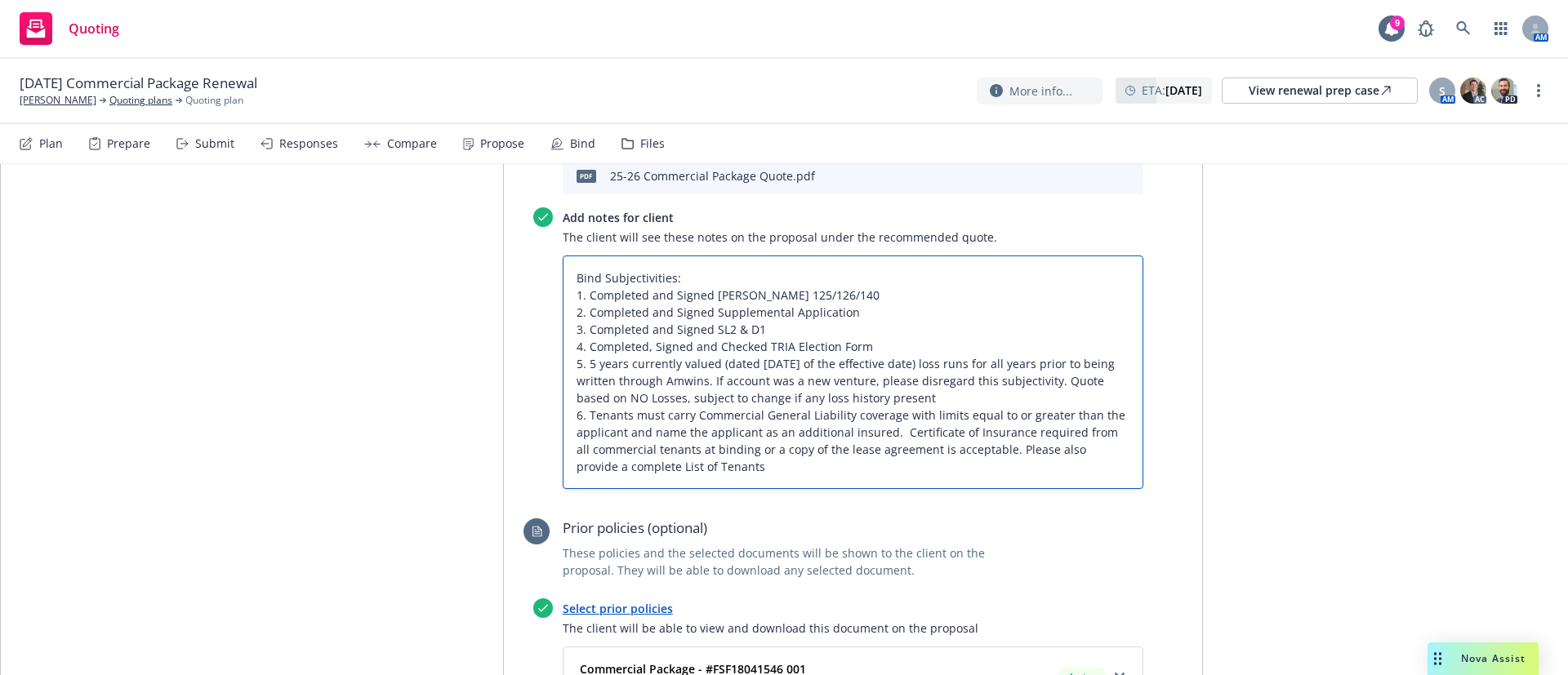
click at [763, 483] on textarea "Bind Subjectivities: 1. Completed and Signed Acord 125/126/140 2. Completed and…" at bounding box center [853, 372] width 581 height 234
type textarea "x"
type textarea "Bind Subjectivities: 1. Completed and Signed Acord 125/126/140 2. Completed and…"
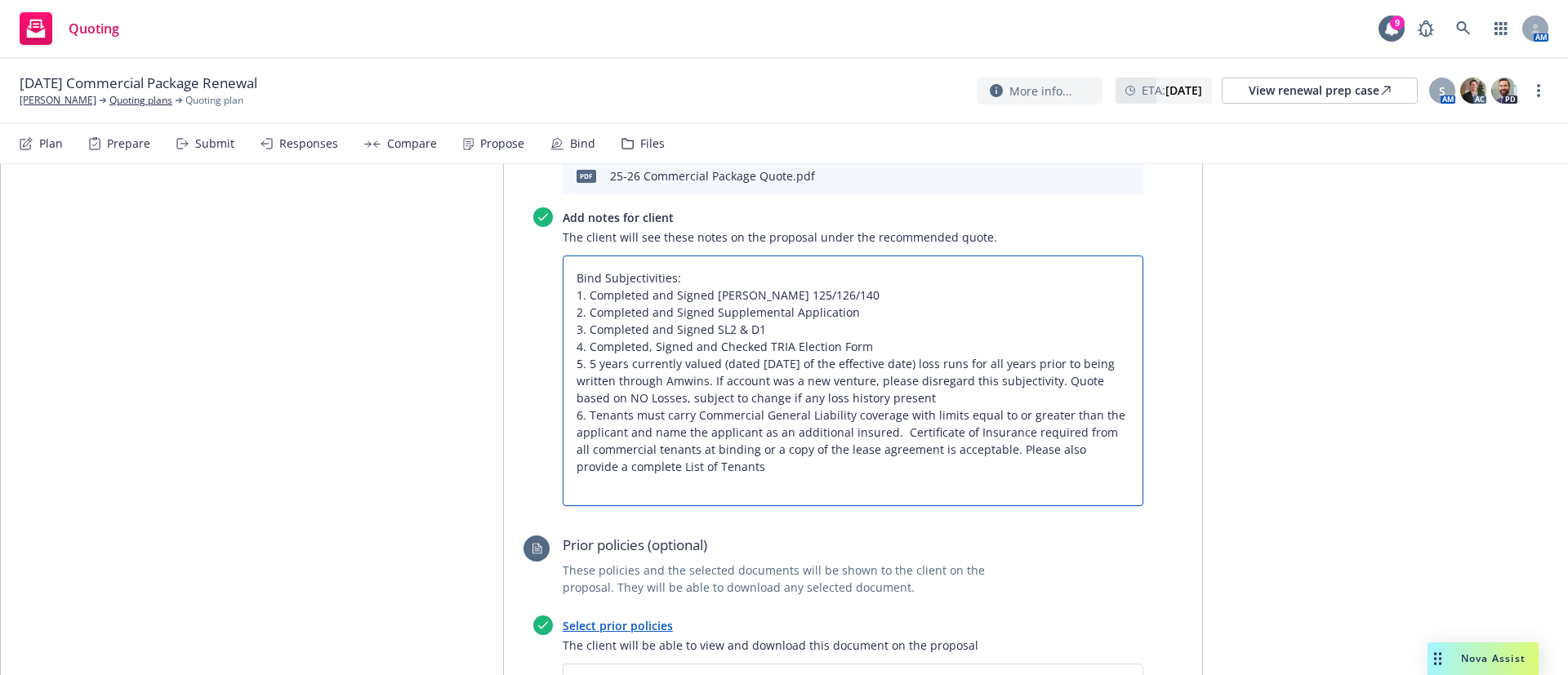
type textarea "x"
type textarea "Bind Subjectivities: 1. Completed and Signed Acord 125/126/140 2. Completed and…"
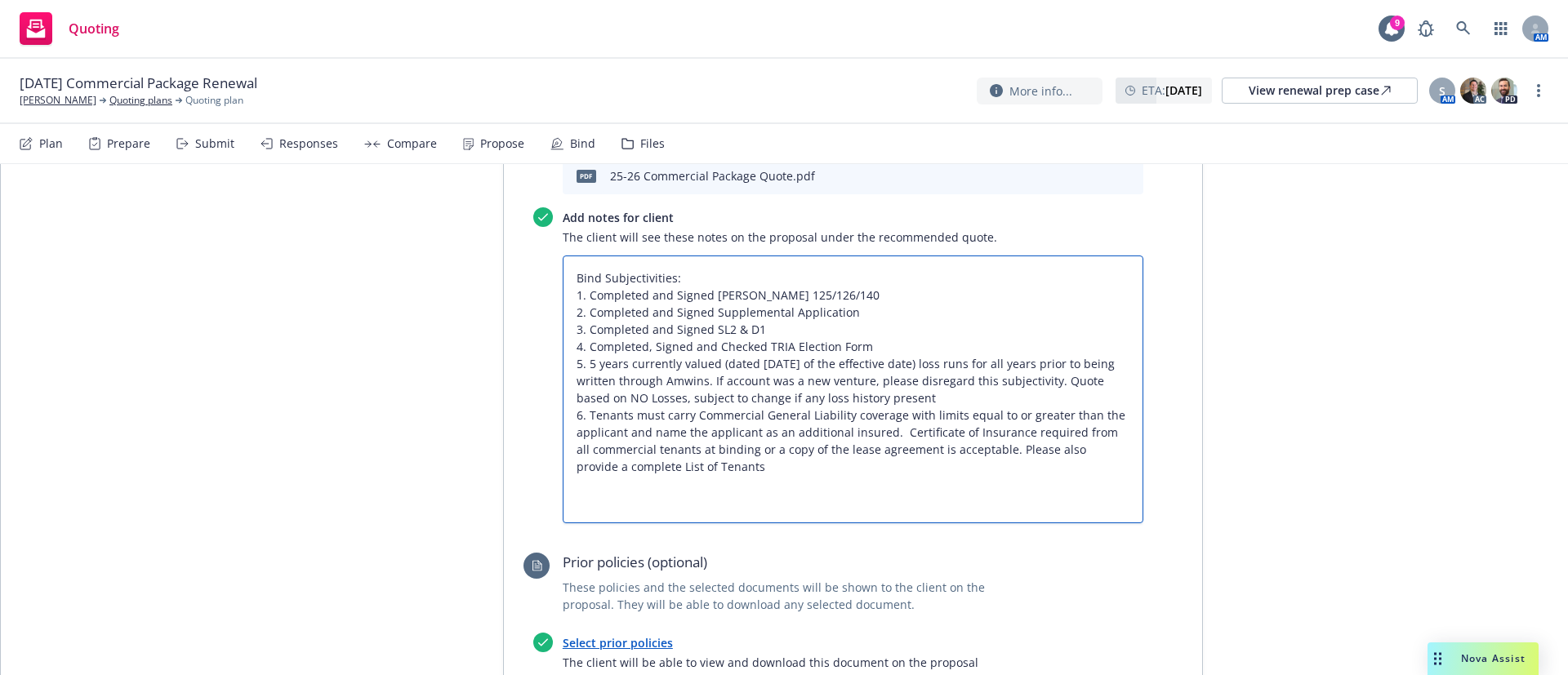
type textarea "x"
type textarea "Bind Subjectivities: 1. Completed and Signed Acord 125/126/140 2. Completed and…"
type textarea "x"
type textarea "Bind Subjectivities: 1. Completed and Signed Acord 125/126/140 2. Completed and…"
type textarea "x"
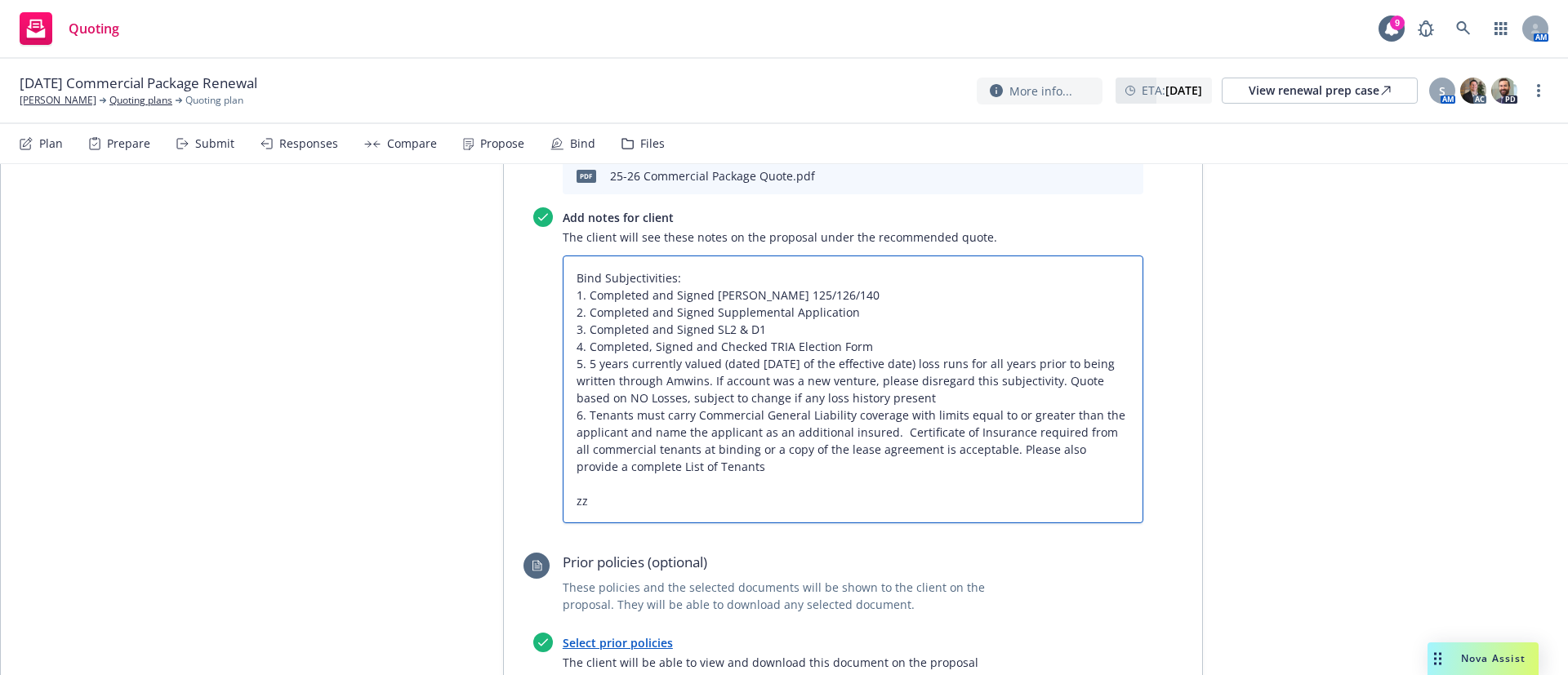
type textarea "Bind Subjectivities: 1. Completed and Signed Acord 125/126/140 2. Completed and…"
type textarea "x"
type textarea "Bind Subjectivities: 1. Completed and Signed Acord 125/126/140 2. Completed and…"
type textarea "x"
type textarea "Bind Subjectivities: 1. Completed and Signed Acord 125/126/140 2. Completed and…"
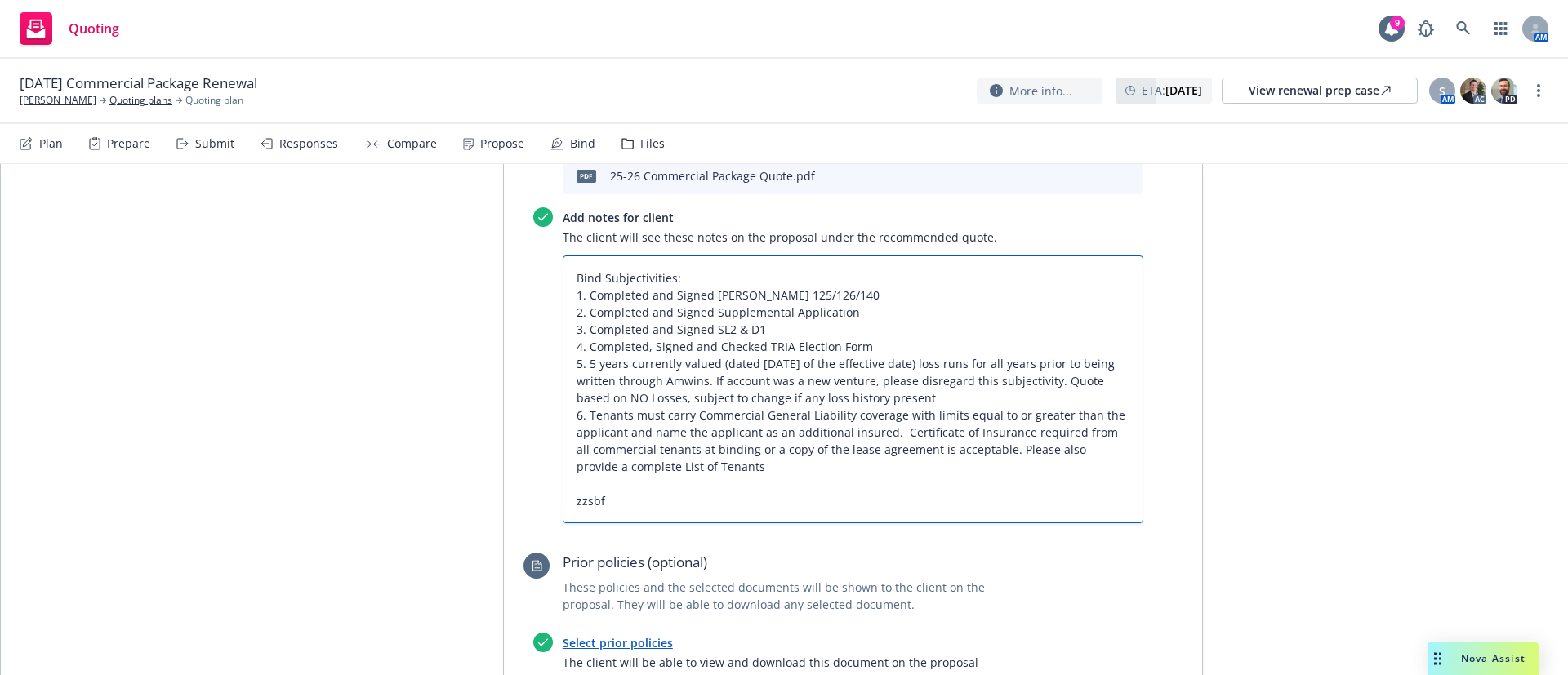
type textarea "x"
type textarea "Bind Subjectivities: 1. Completed and Signed Acord 125/126/140 2. Completed and…"
type textarea "x"
type textarea "Bind Subjectivities: 1. Completed and Signed Acord 125/126/140 2. Completed and…"
type textarea "x"
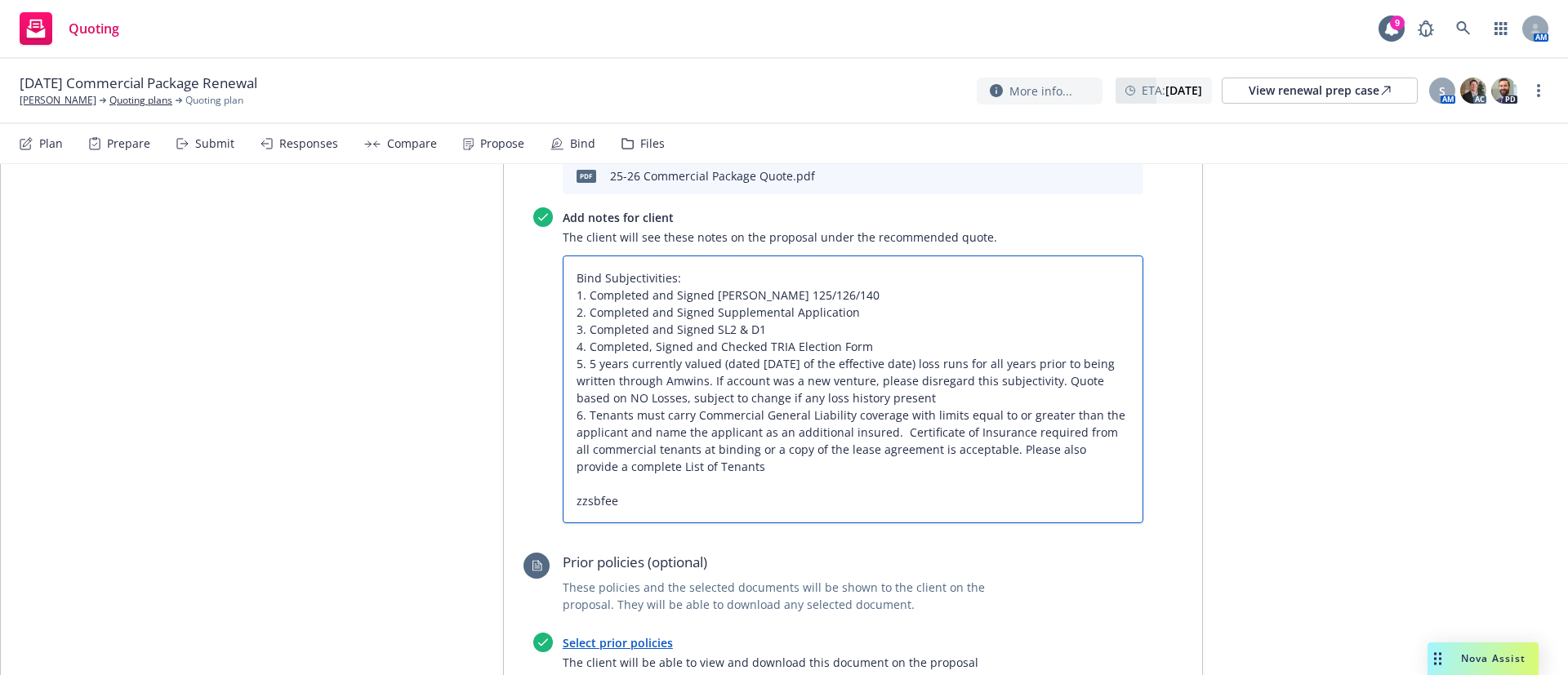
type textarea "Bind Subjectivities: 1. Completed and Signed Acord 125/126/140 2. Completed and…"
paste textarea "All taxes and fees are estimated, subject to change upon binding, and fully ear…"
type textarea "x"
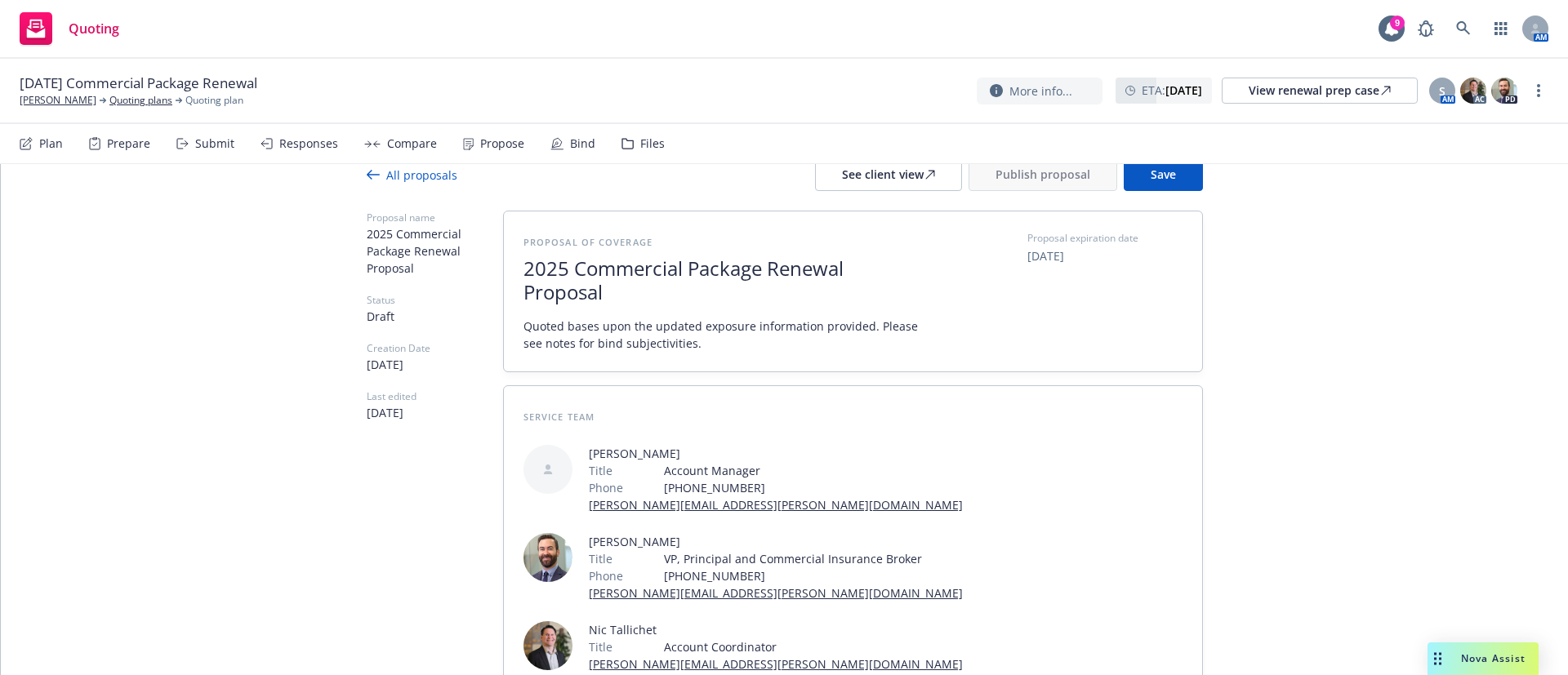
scroll to position [0, 0]
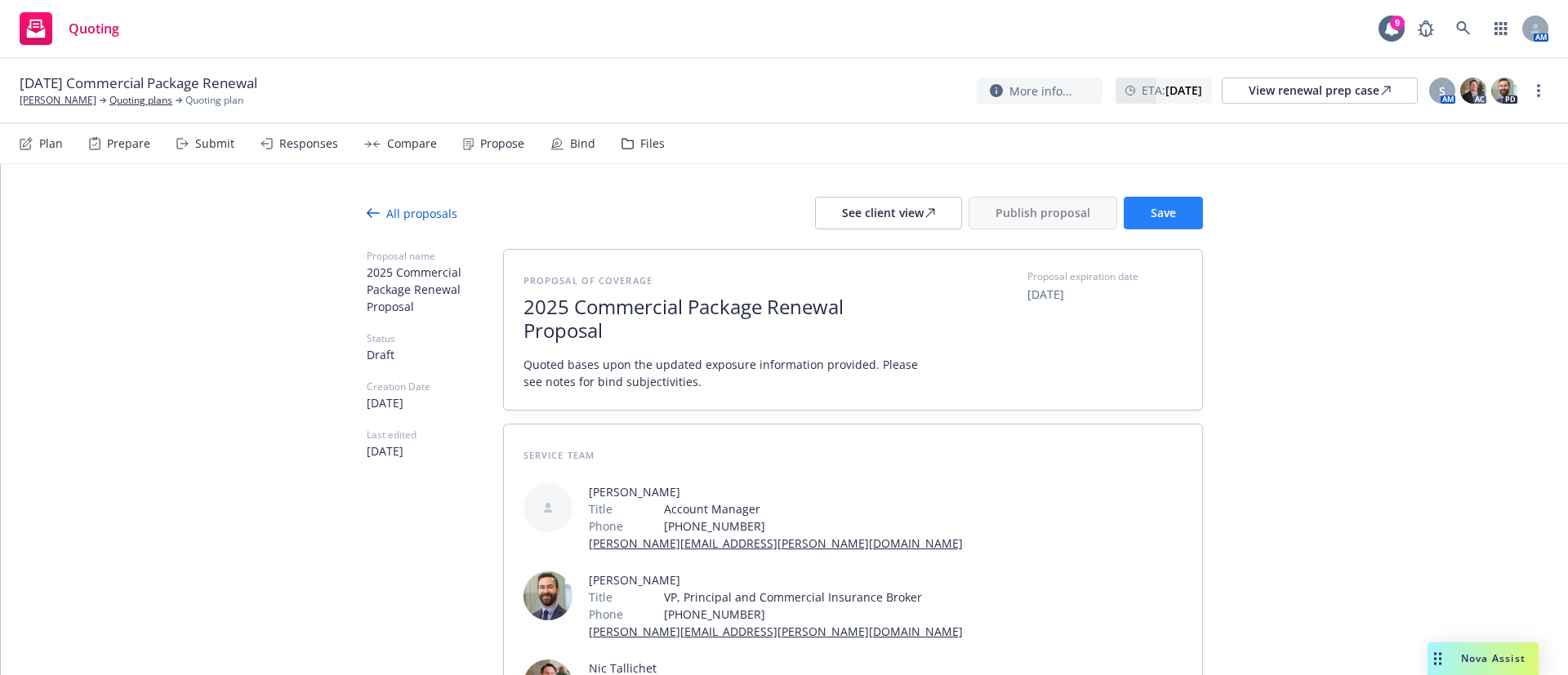
type textarea "Bind Subjectivities: 1. Completed and Signed Acord 125/126/140 2. Completed and…"
click at [1151, 217] on span "Save" at bounding box center [1163, 213] width 26 height 15
click at [911, 221] on div "See client view" at bounding box center [887, 213] width 93 height 31
click at [919, 219] on div "See client view" at bounding box center [887, 213] width 93 height 31
drag, startPoint x: 218, startPoint y: 87, endPoint x: 83, endPoint y: 88, distance: 135.0
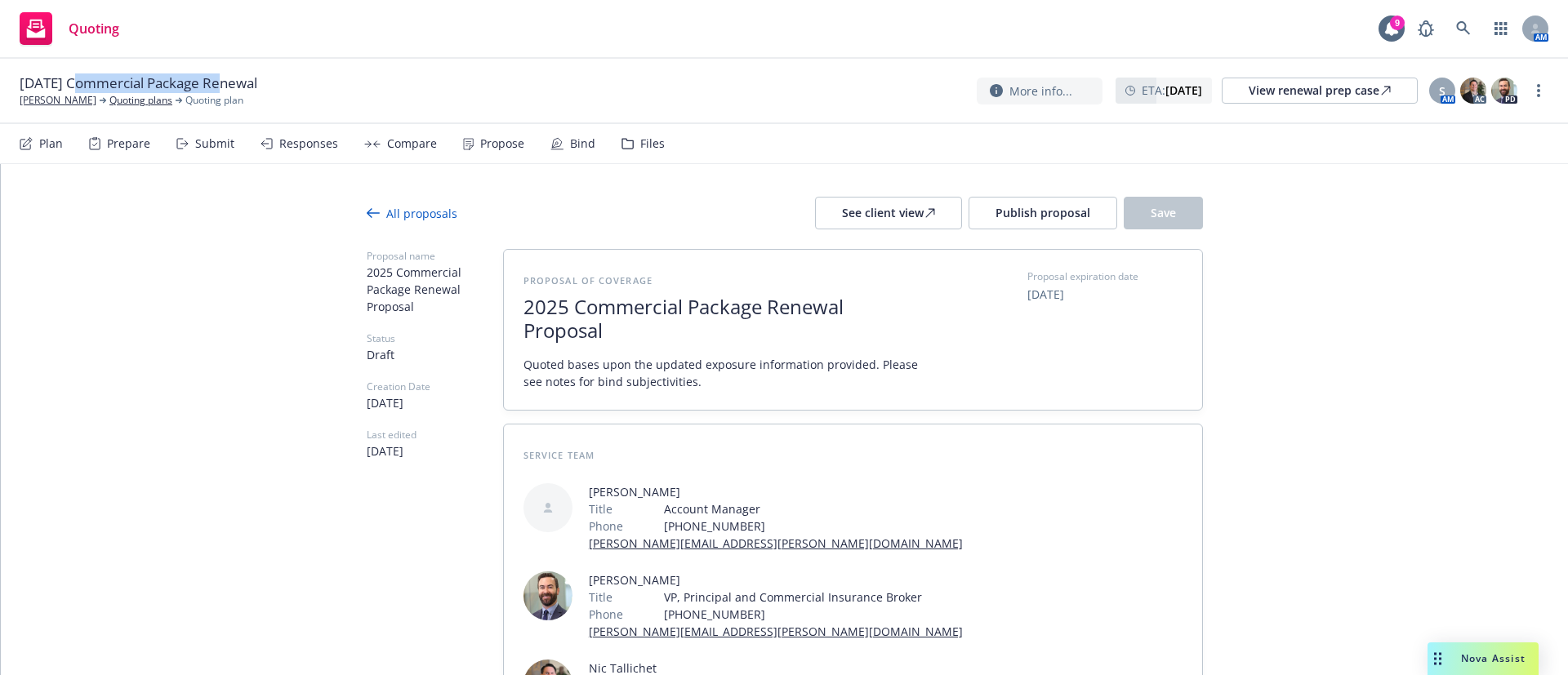
click at [75, 86] on span "10/30/25 Commercial Package Renewal" at bounding box center [138, 83] width 238 height 20
copy span "Commercial Package"
click at [904, 219] on div "See client view" at bounding box center [887, 213] width 93 height 31
click at [875, 220] on div "See client view" at bounding box center [887, 213] width 93 height 31
click at [1028, 224] on button "Publish proposal" at bounding box center [1043, 213] width 149 height 32
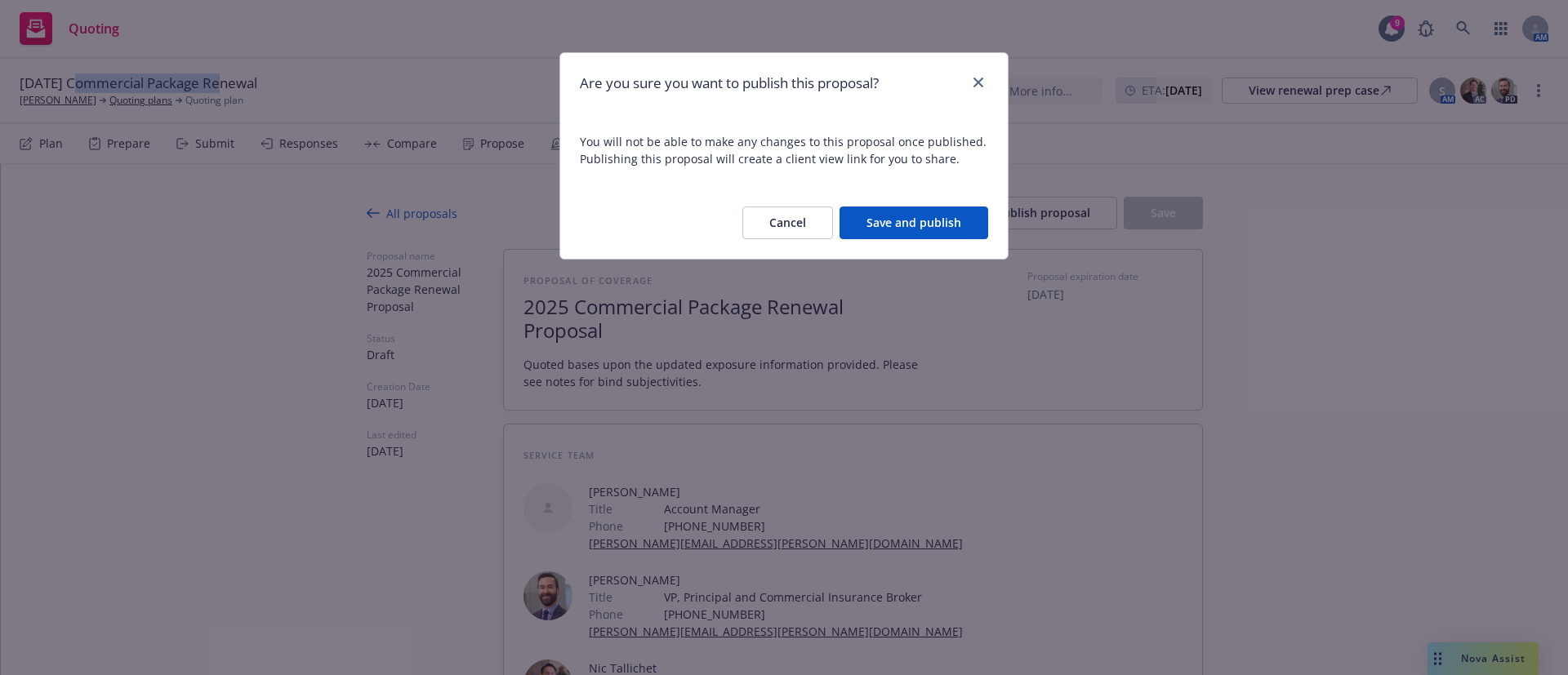
click at [937, 216] on button "Save and publish" at bounding box center [914, 222] width 149 height 32
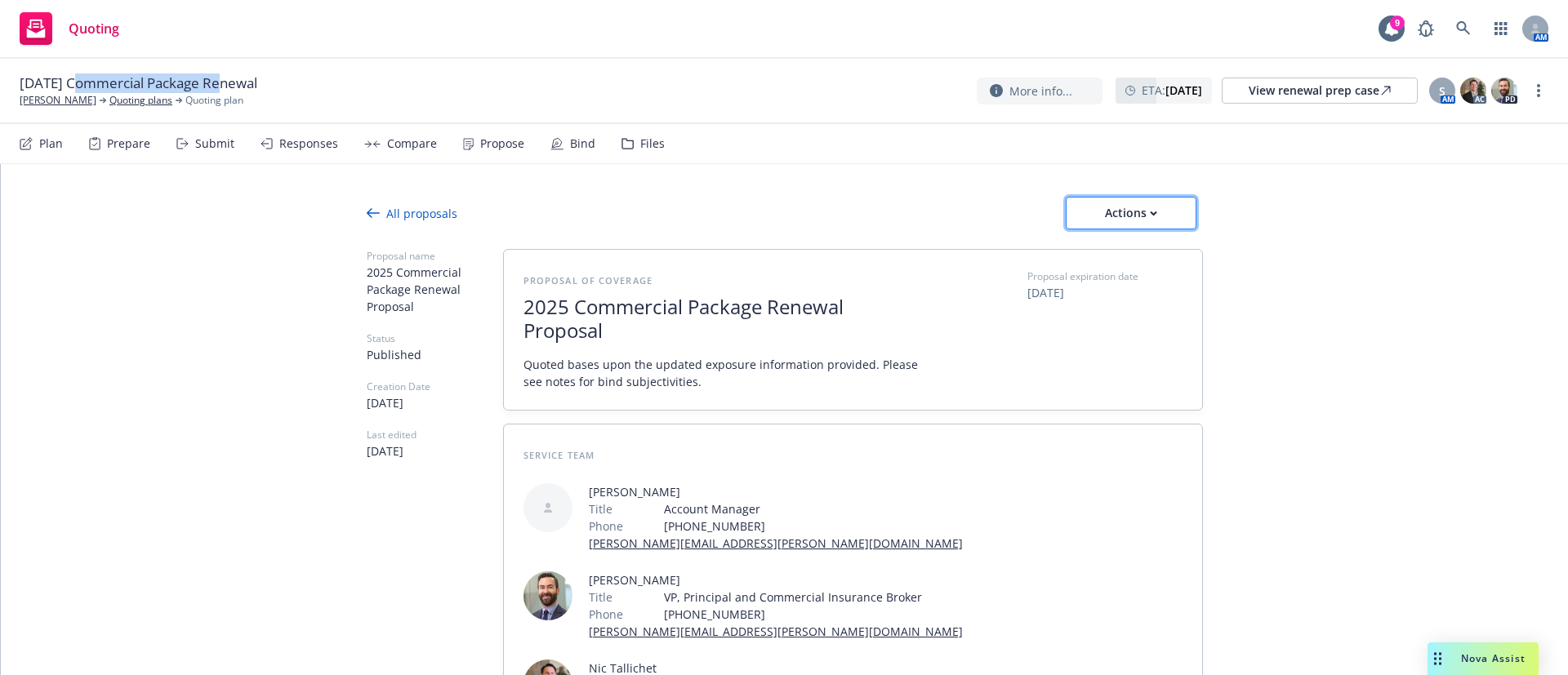
click at [1161, 216] on button "Actions" at bounding box center [1131, 213] width 131 height 32
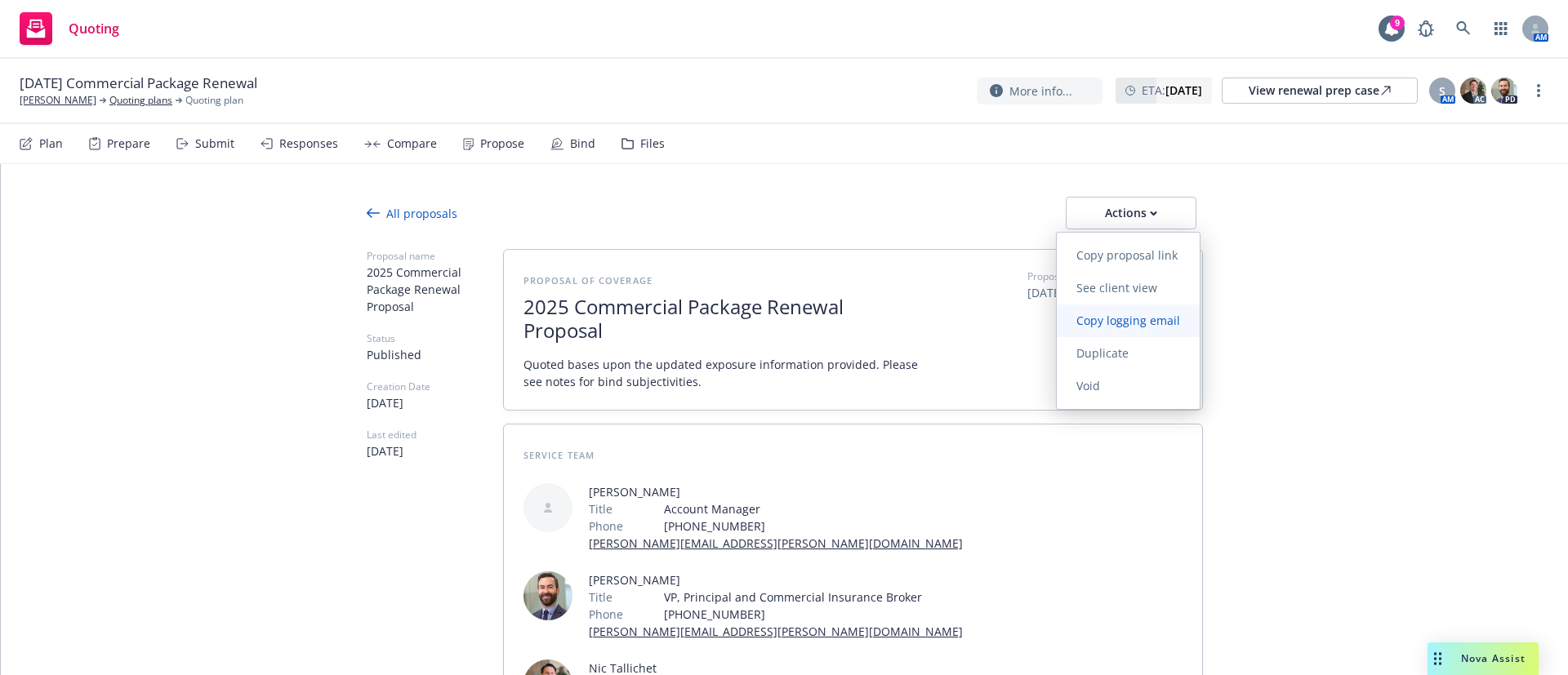
click at [1168, 327] on span "Copy logging email" at bounding box center [1128, 320] width 143 height 15
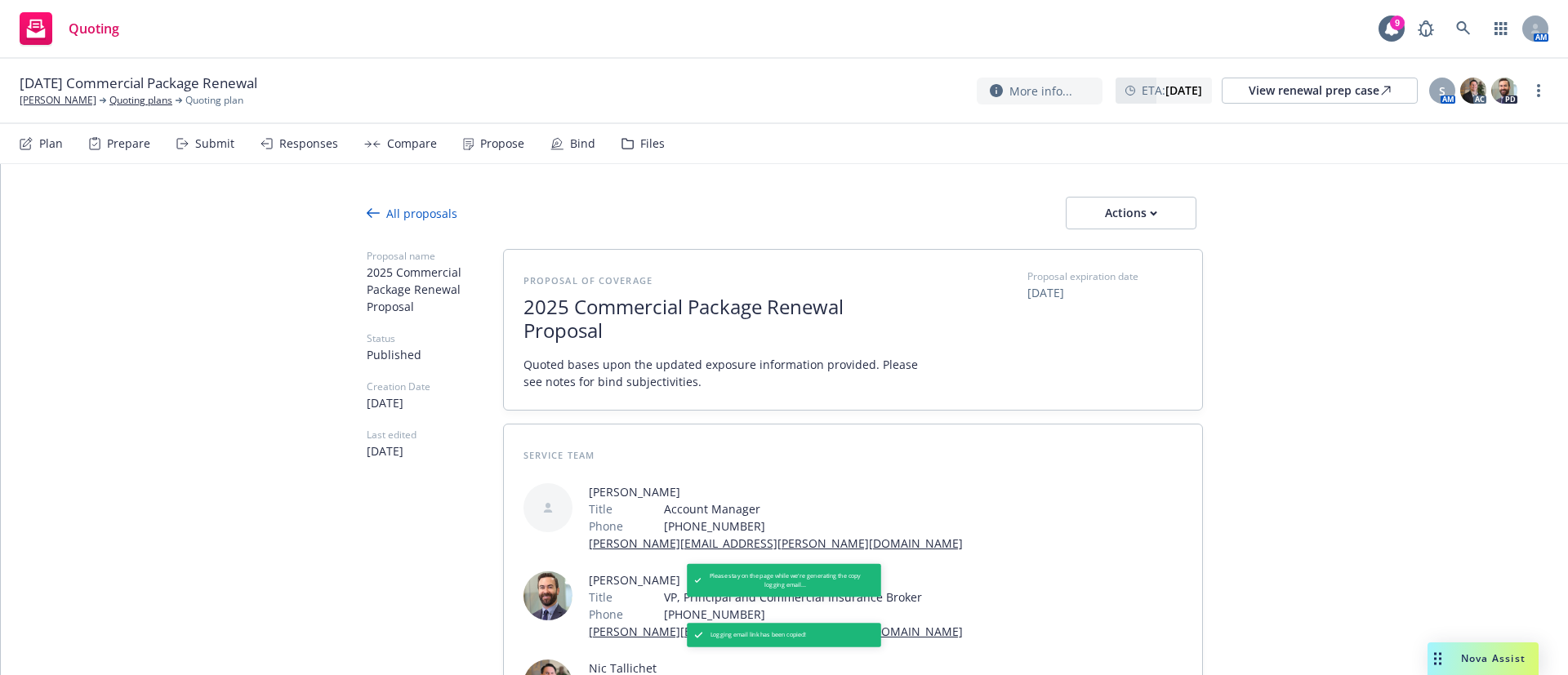
type textarea "x"
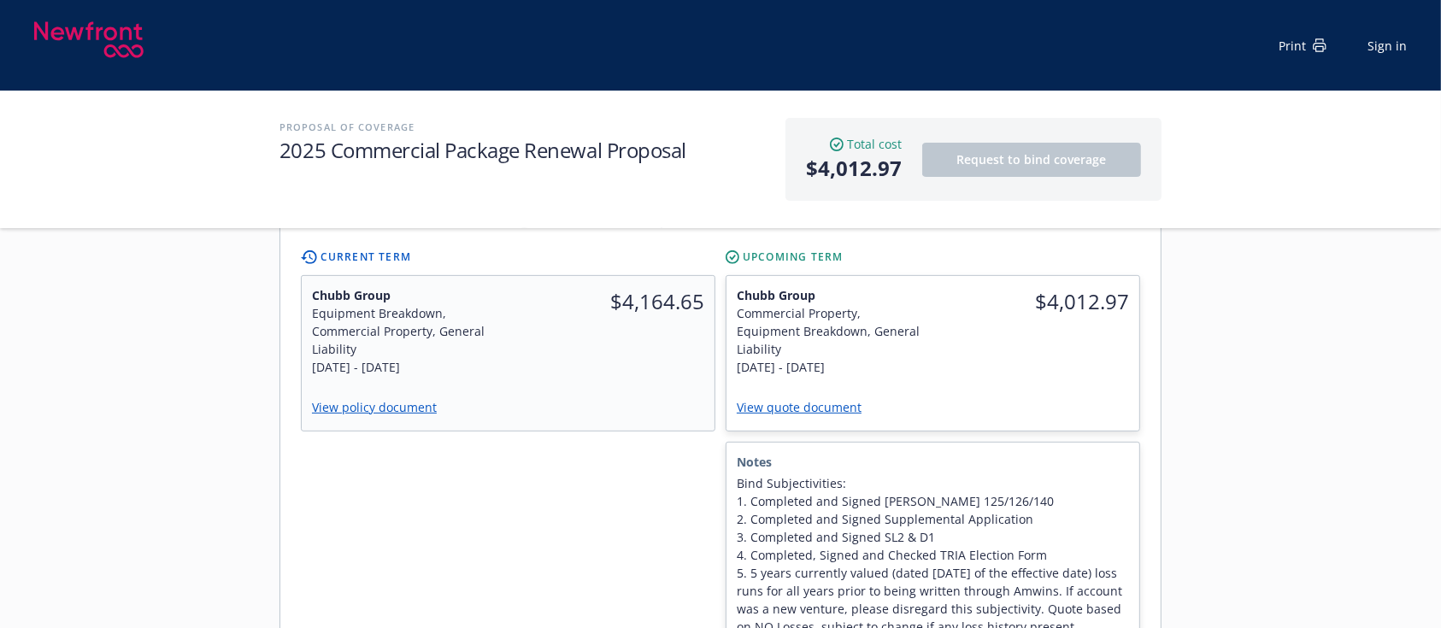
scroll to position [569, 0]
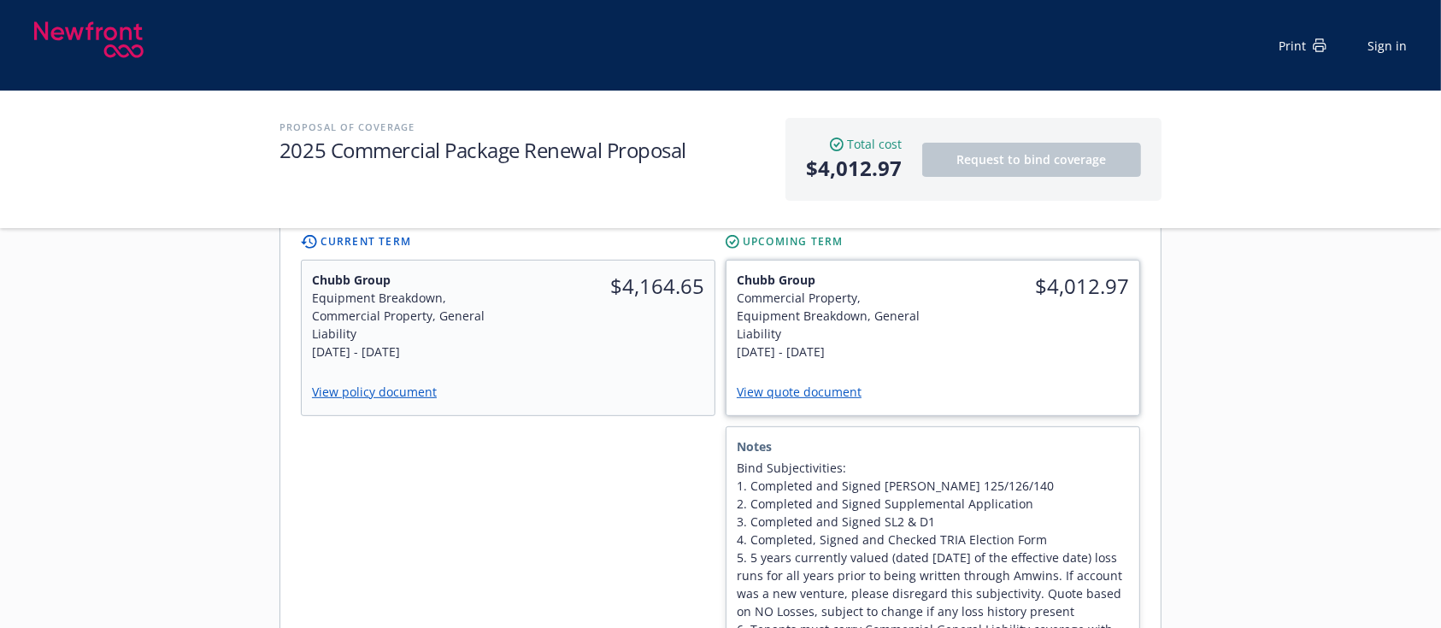
click at [823, 384] on link "View quote document" at bounding box center [806, 392] width 139 height 16
click at [419, 384] on link "View policy document" at bounding box center [380, 392] width 139 height 16
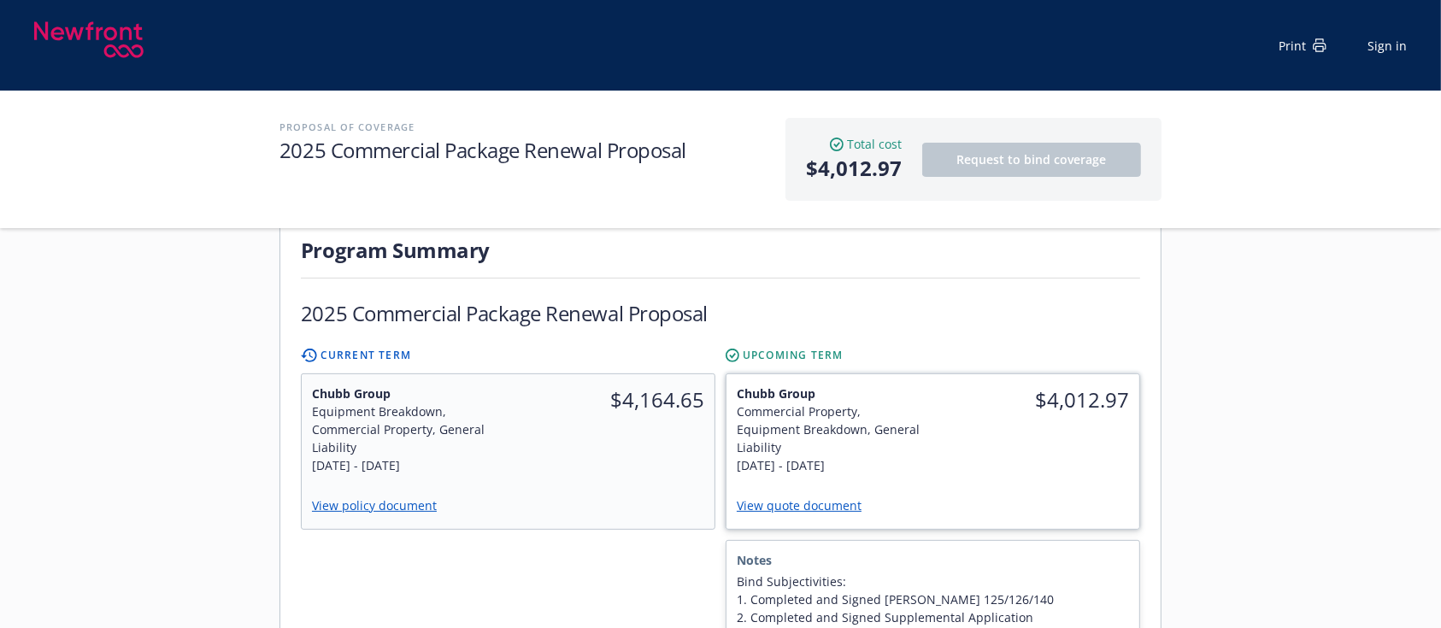
scroll to position [684, 0]
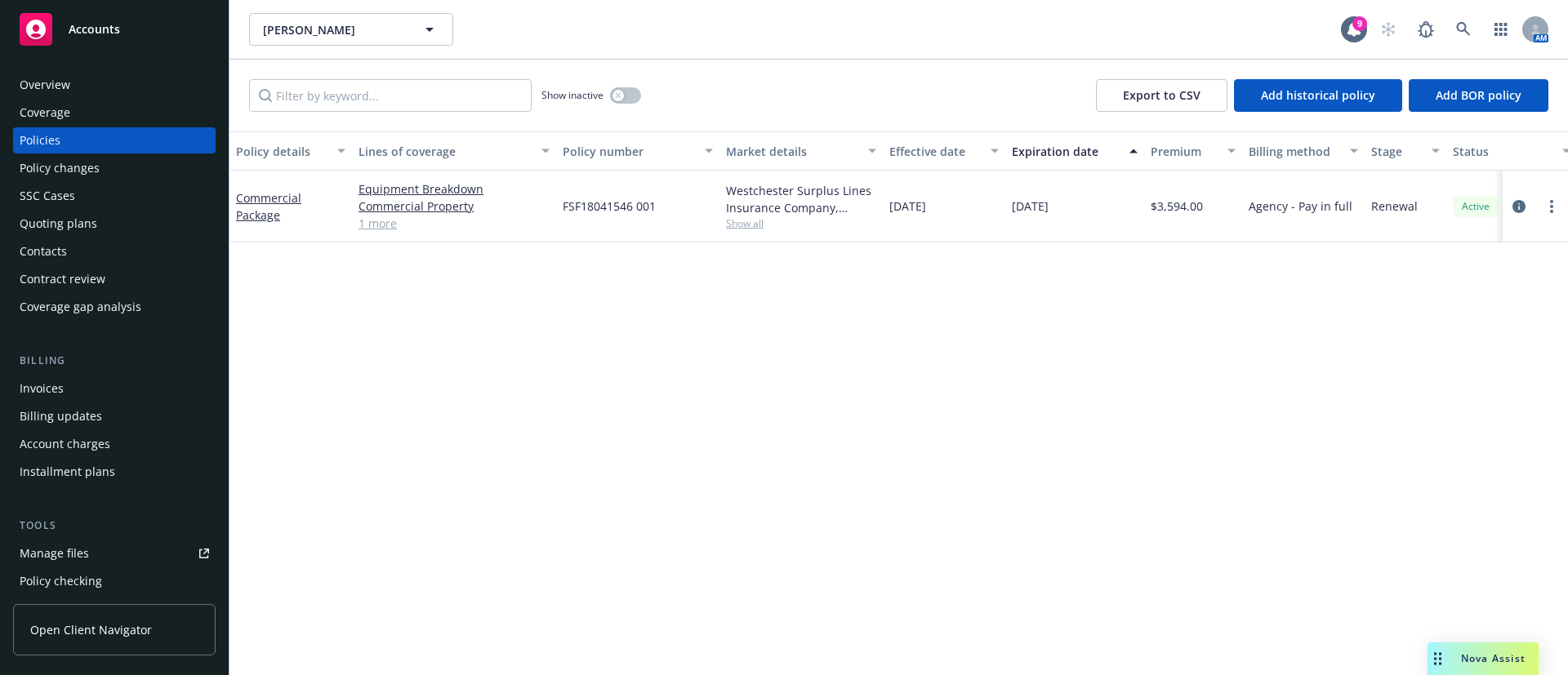
click at [121, 242] on div "Contacts" at bounding box center [115, 251] width 189 height 26
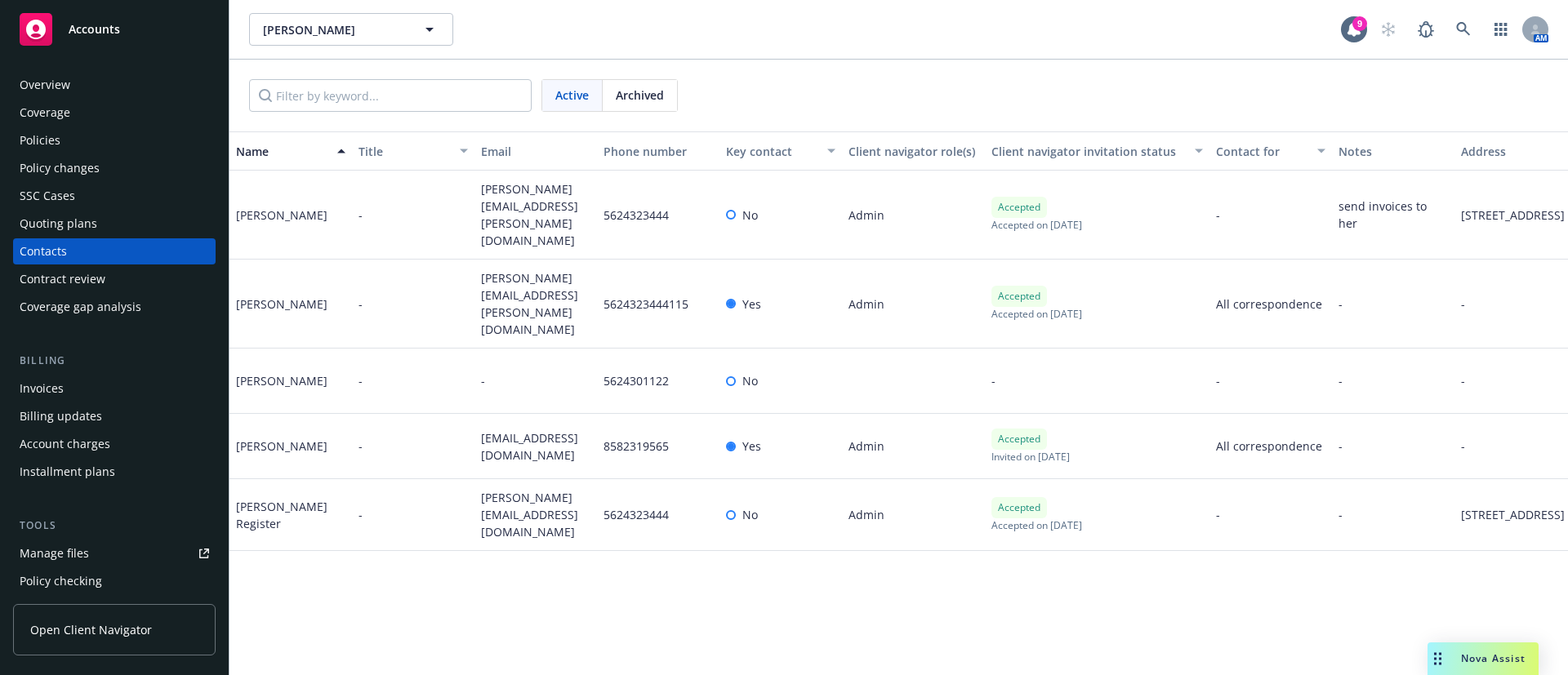
click at [506, 209] on span "andrea.garcia@berromgmt.com" at bounding box center [536, 215] width 110 height 69
copy span "andrea.garcia@berromgmt.com"
click at [546, 430] on span "ckussman@san.rr.com" at bounding box center [536, 447] width 110 height 34
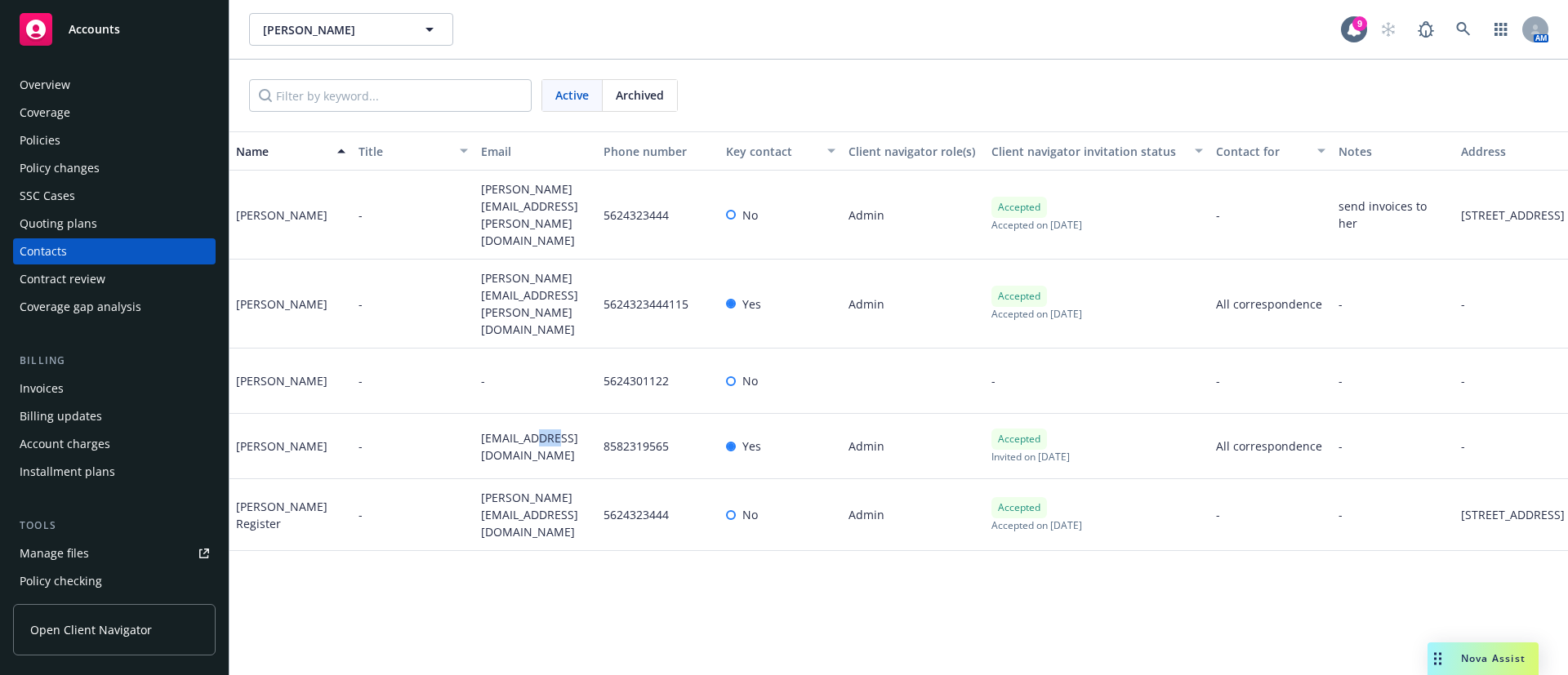
click at [546, 430] on span "ckussman@san.rr.com" at bounding box center [536, 447] width 110 height 34
copy span "ckussman@san.rr.com"
click at [509, 508] on span "terry.register@berromgmt.com" at bounding box center [536, 515] width 110 height 52
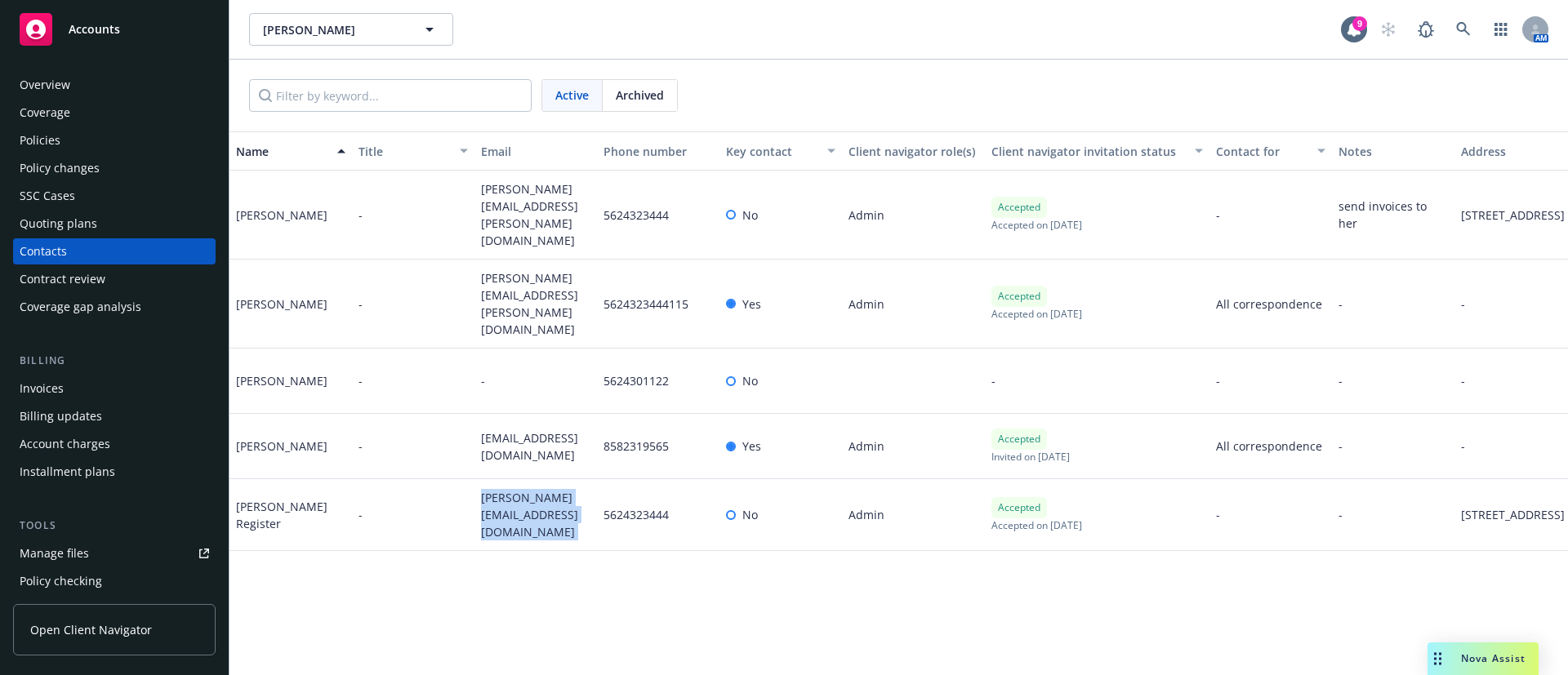
click at [509, 508] on span "terry.register@berromgmt.com" at bounding box center [536, 515] width 110 height 52
copy span "terry.register@berromgmt.com"
click at [513, 211] on span "andrea.garcia@berromgmt.com" at bounding box center [536, 215] width 110 height 69
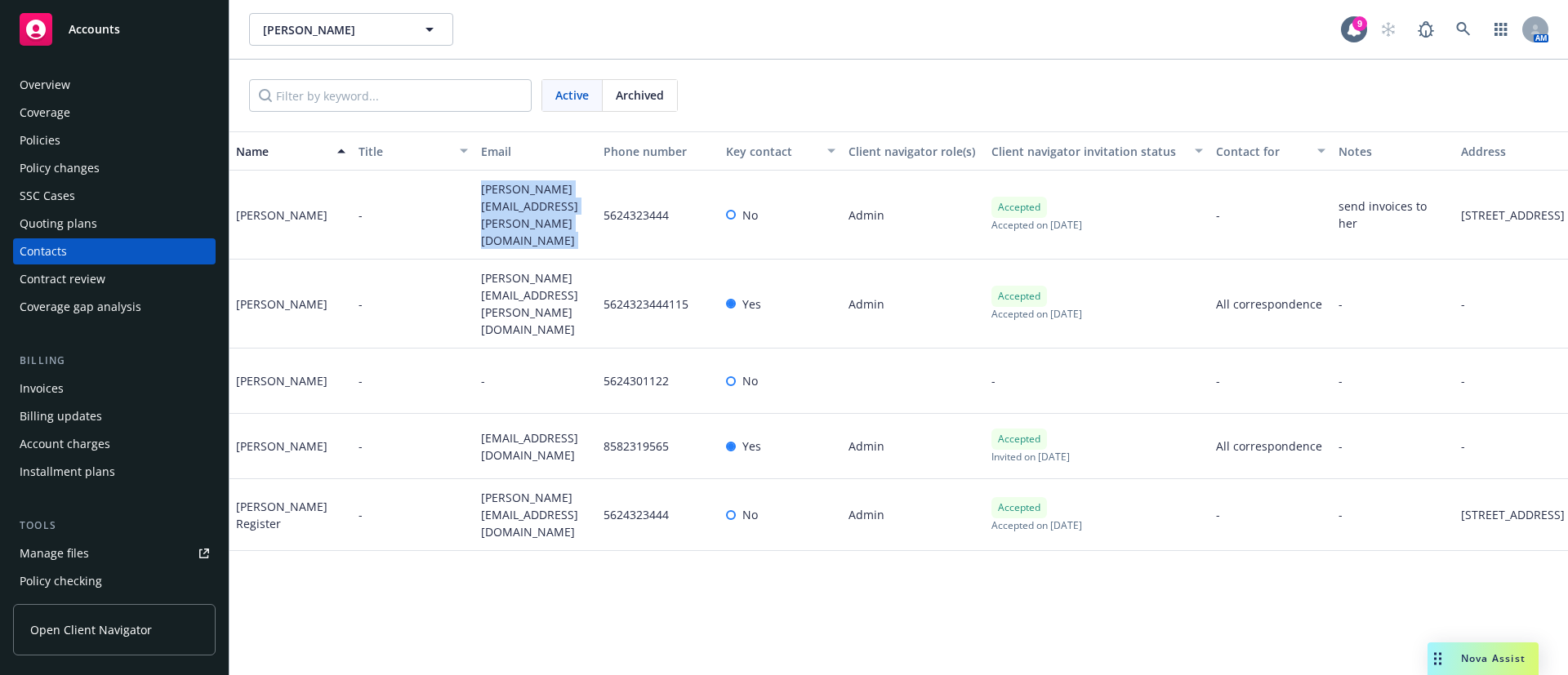
click at [513, 211] on span "andrea.garcia@berromgmt.com" at bounding box center [536, 215] width 110 height 69
copy span "andrea.garcia@berromgmt.com"
click at [483, 303] on span "angie.medina@berromgmt.com" at bounding box center [536, 304] width 110 height 69
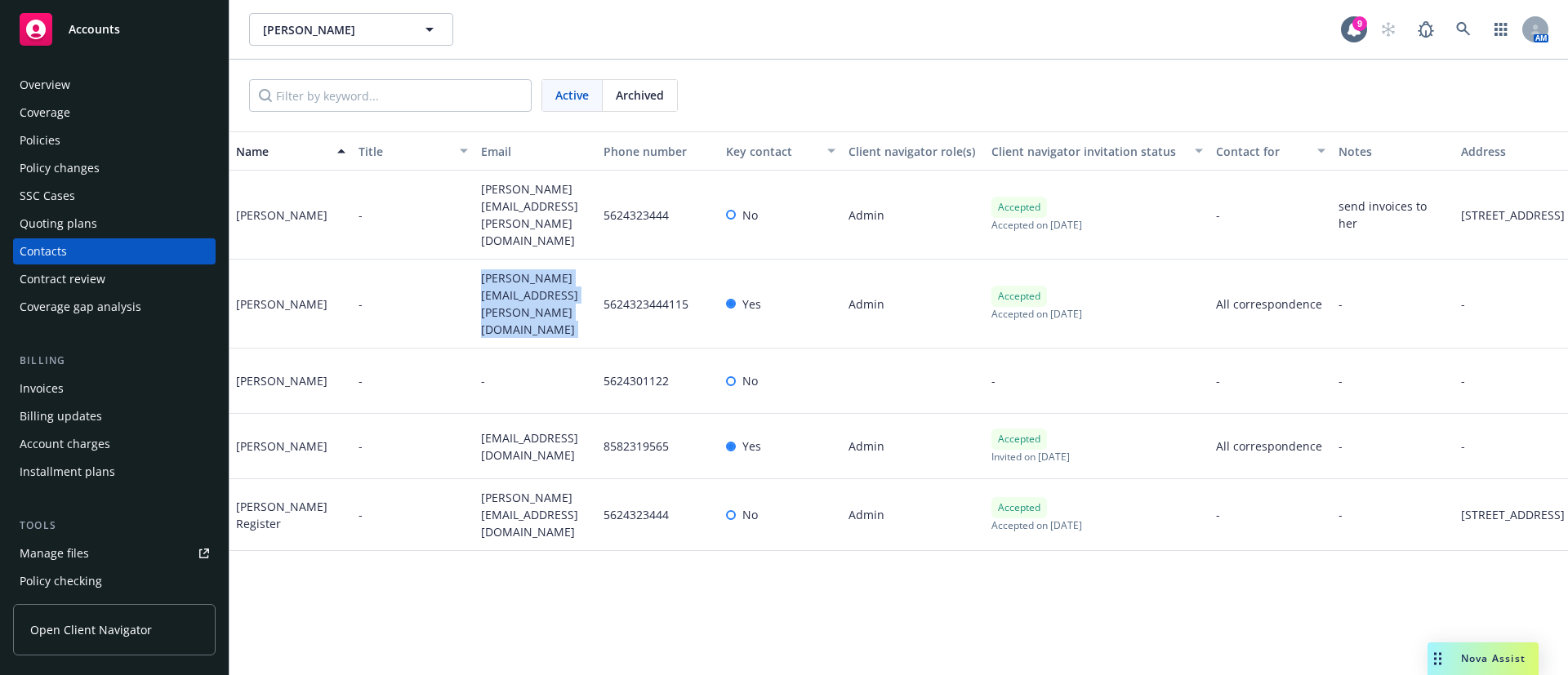
click at [483, 303] on span "angie.medina@berromgmt.com" at bounding box center [536, 304] width 110 height 69
copy span "angie.medina@berromgmt.com"
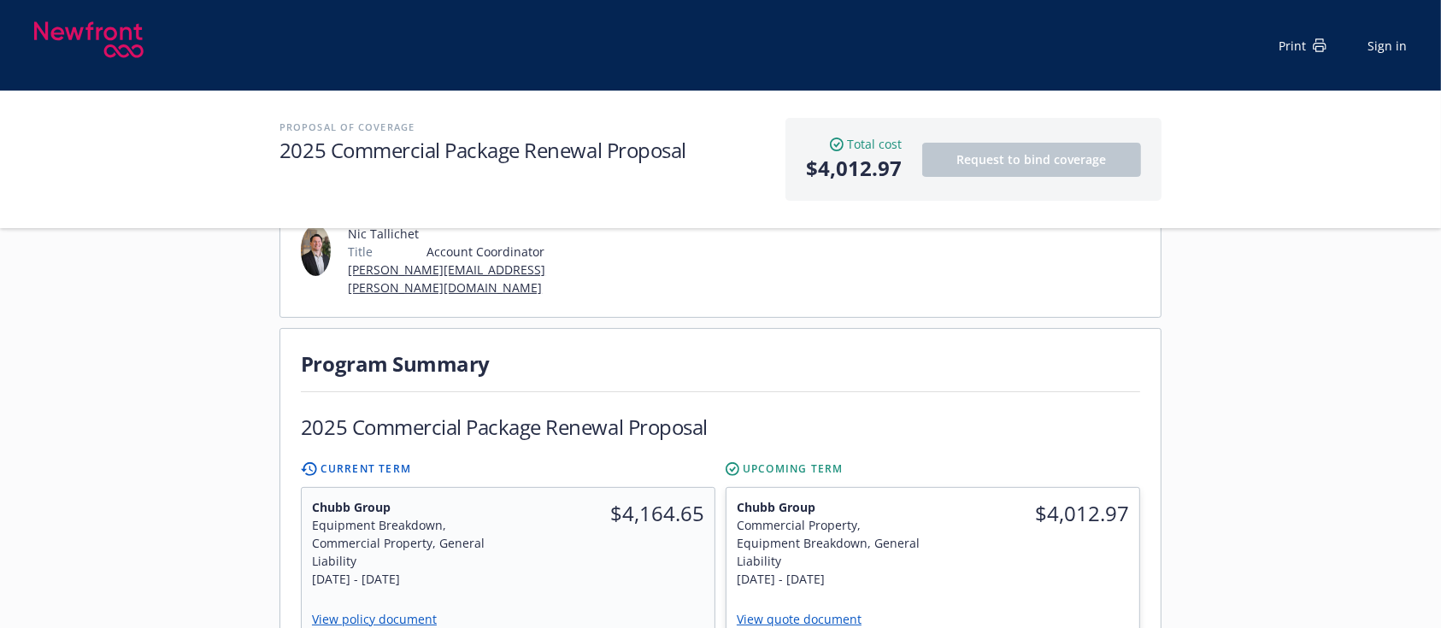
scroll to position [456, 0]
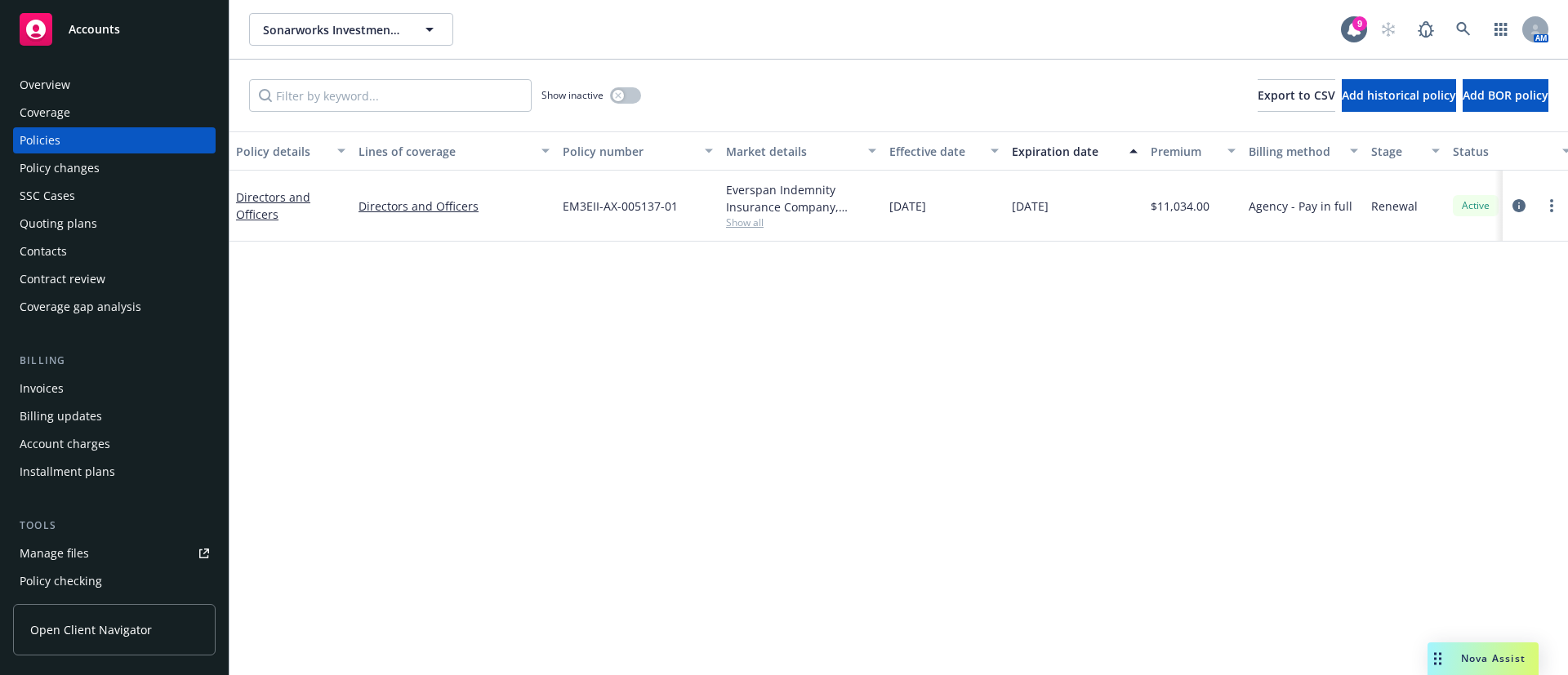
click at [46, 241] on div "Contacts" at bounding box center [44, 251] width 48 height 26
